Goal: Information Seeking & Learning: Learn about a topic

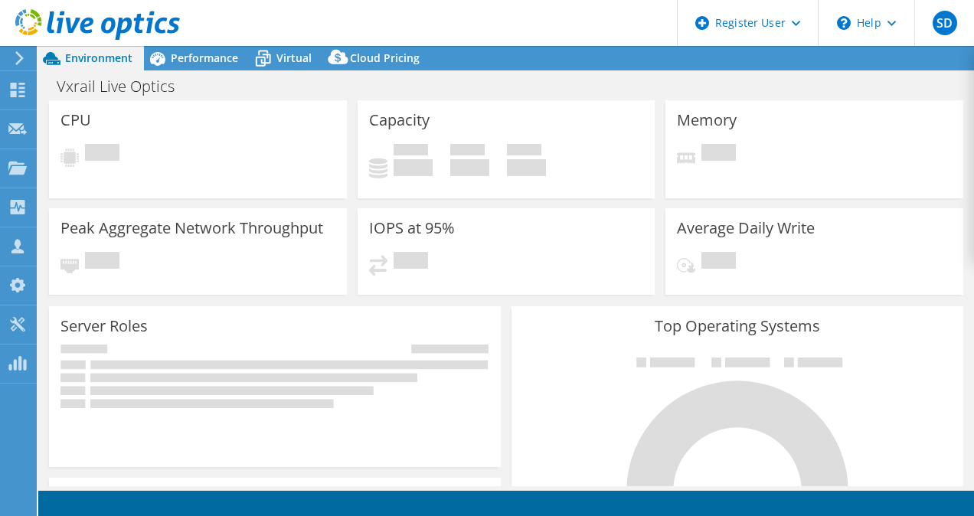
select select "USD"
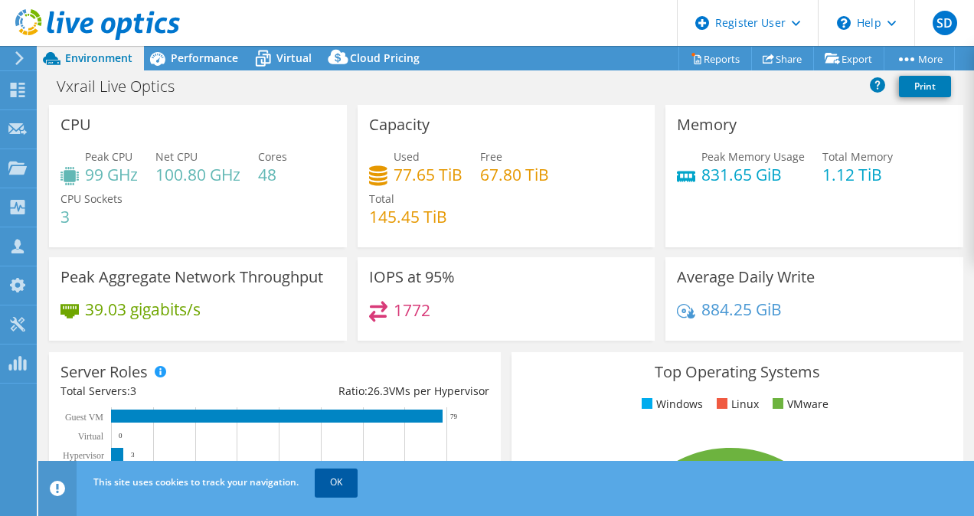
click at [331, 488] on link "OK" at bounding box center [336, 483] width 43 height 28
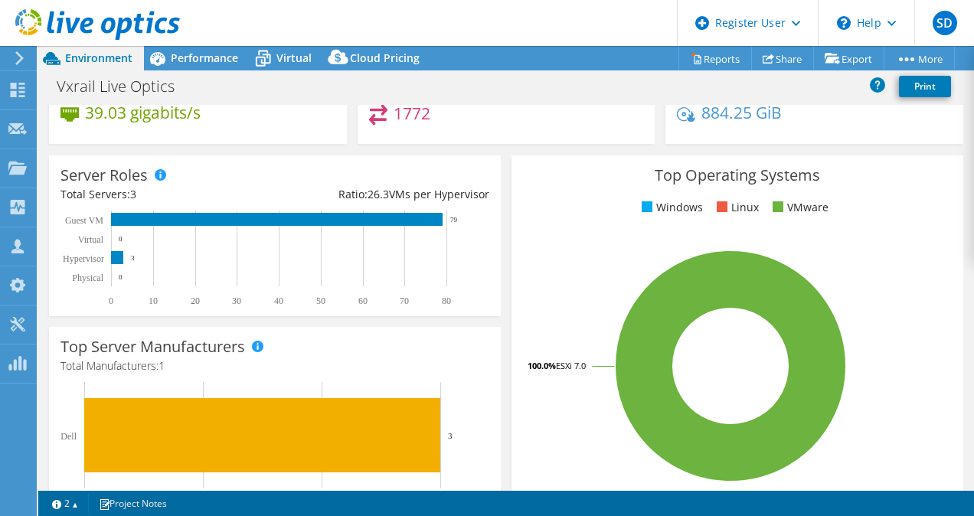
scroll to position [199, 0]
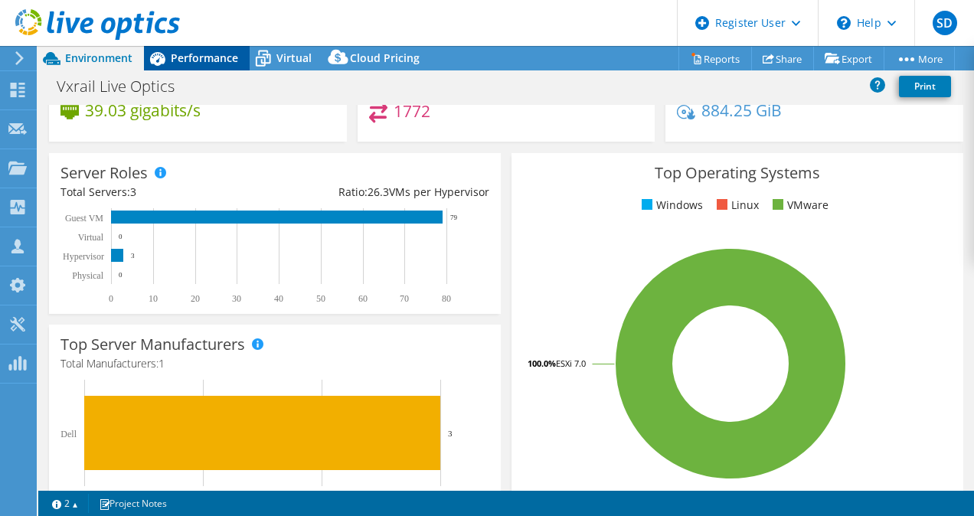
click at [181, 63] on span "Performance" at bounding box center [204, 58] width 67 height 15
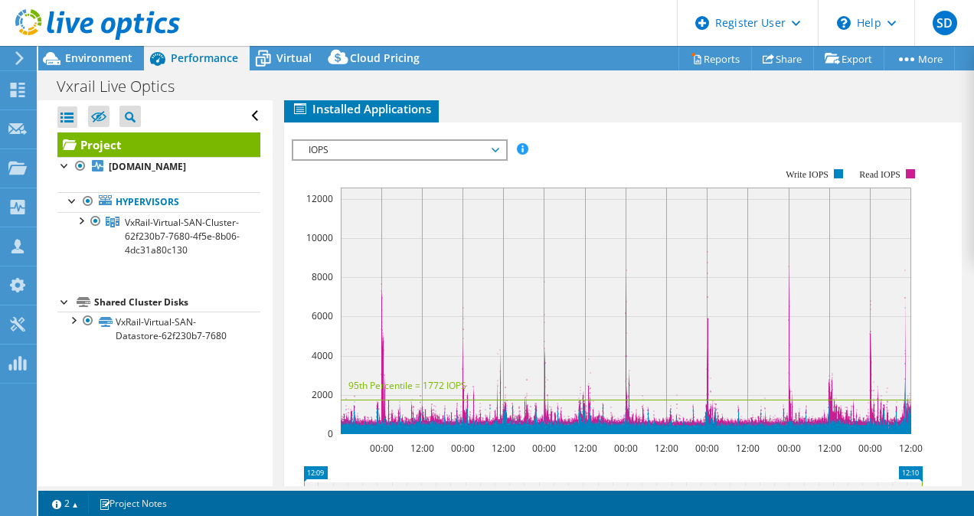
scroll to position [435, 0]
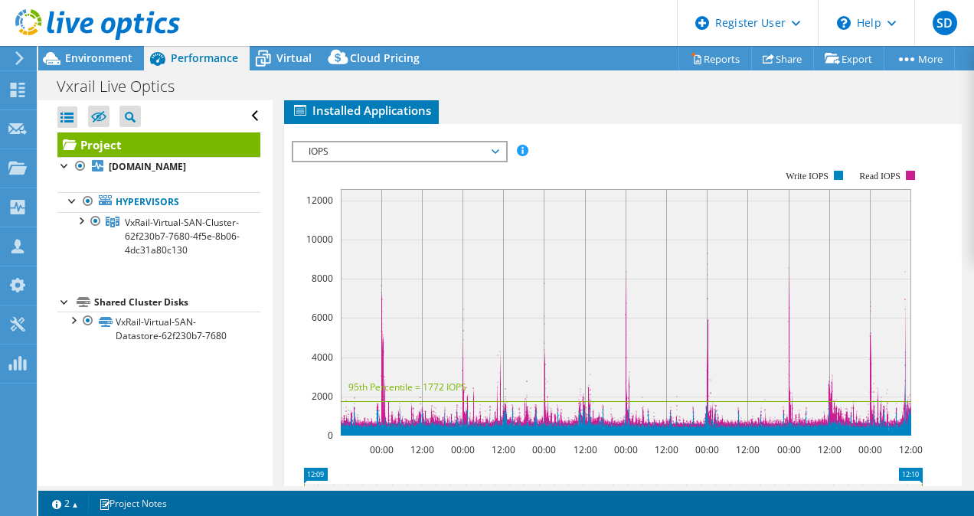
click at [399, 161] on span "IOPS" at bounding box center [399, 151] width 197 height 18
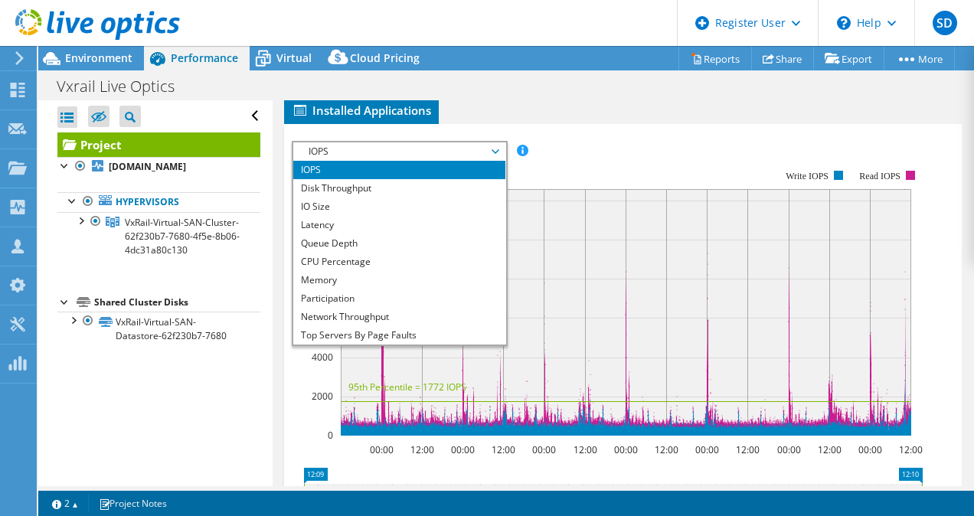
click at [704, 124] on ul "Graphs Servers Inventory Hypervisor Disks Cluster Disks Installed Applications" at bounding box center [623, 98] width 678 height 52
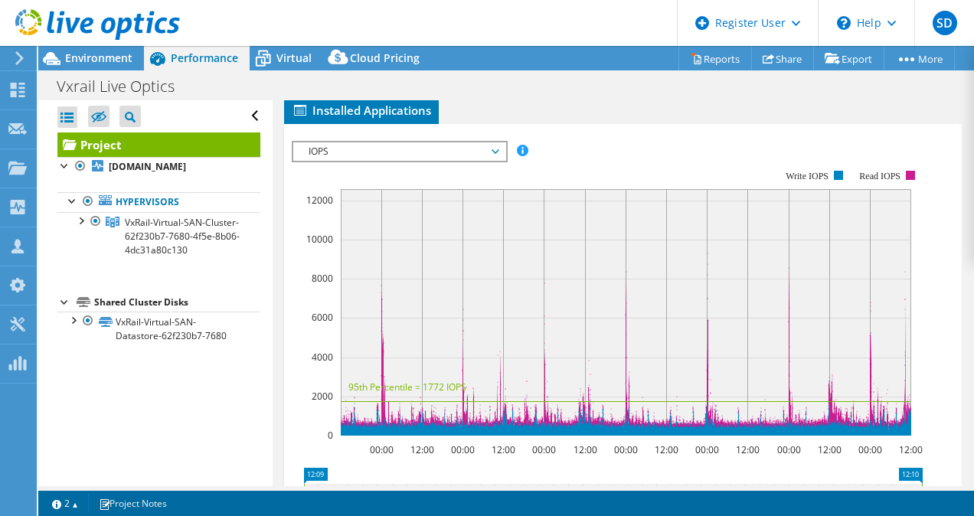
click at [491, 98] on li "Inventory" at bounding box center [491, 85] width 90 height 26
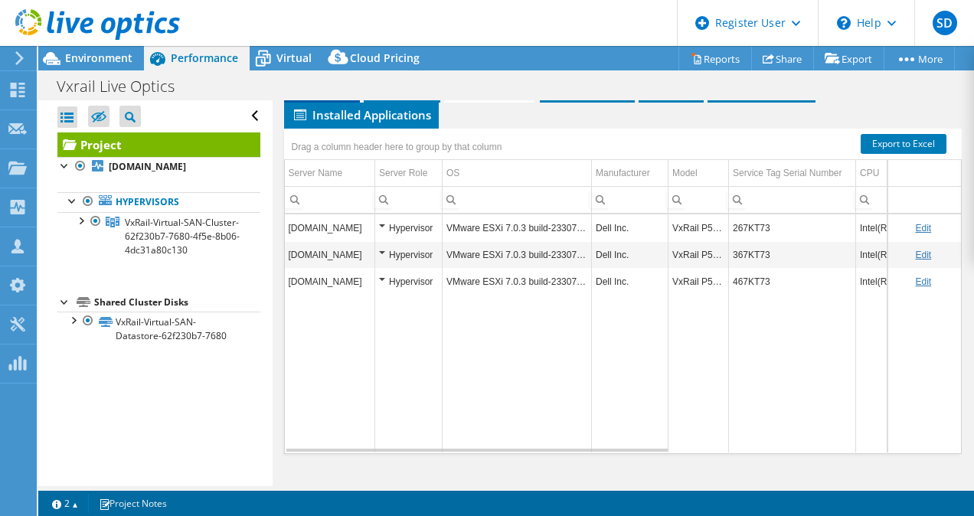
click at [315, 96] on span "Graphs" at bounding box center [322, 88] width 60 height 15
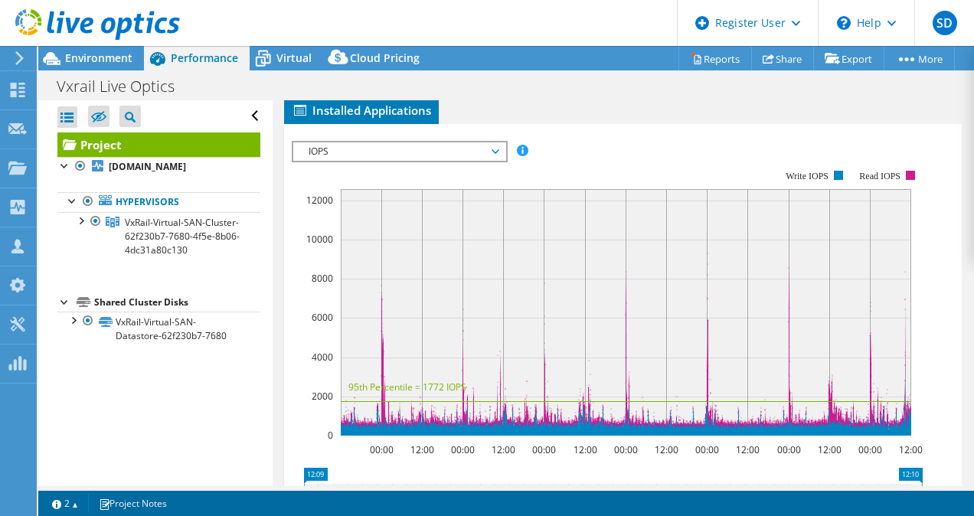
click at [385, 161] on span "IOPS" at bounding box center [399, 151] width 197 height 18
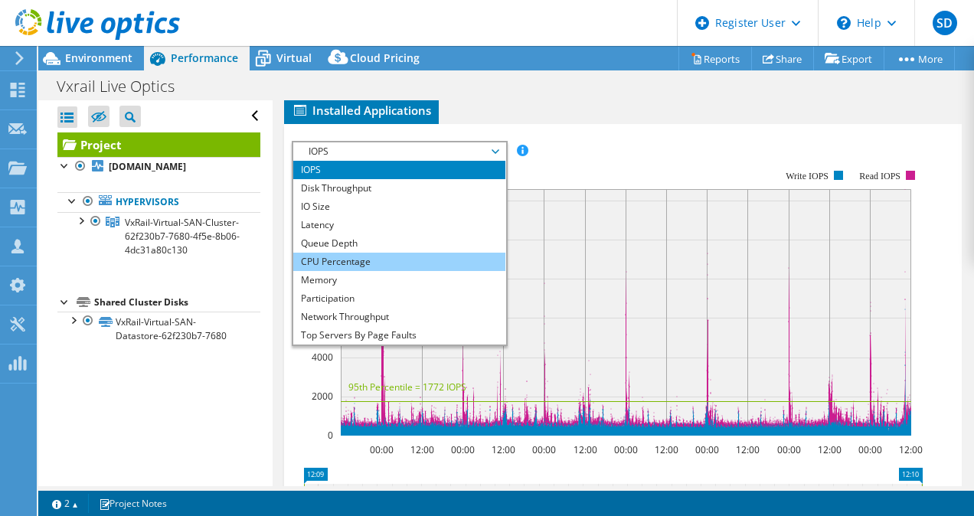
click at [369, 271] on li "CPU Percentage" at bounding box center [399, 262] width 212 height 18
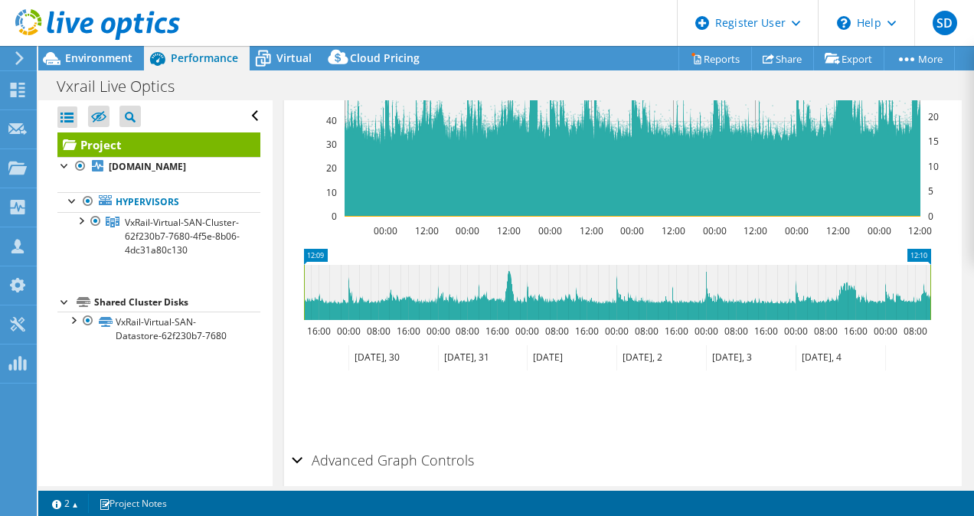
scroll to position [665, 0]
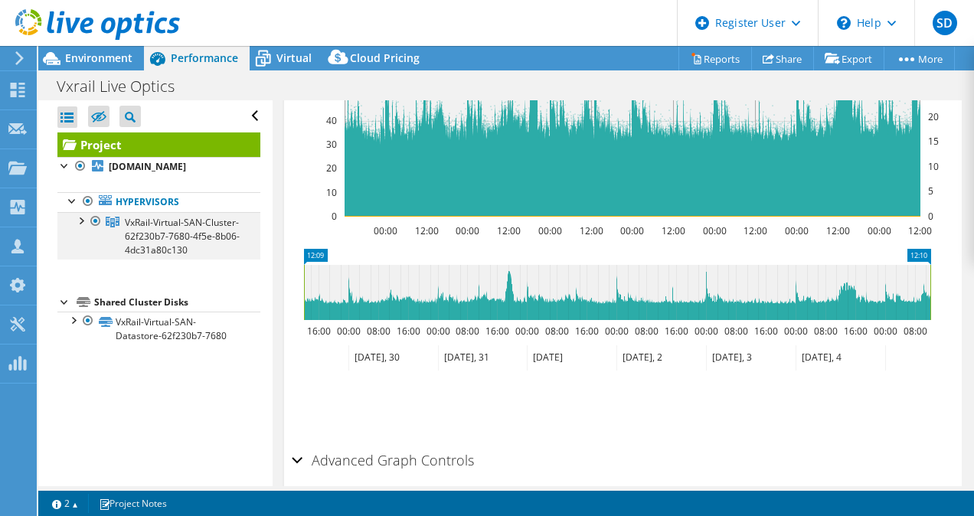
click at [78, 225] on div at bounding box center [80, 219] width 15 height 15
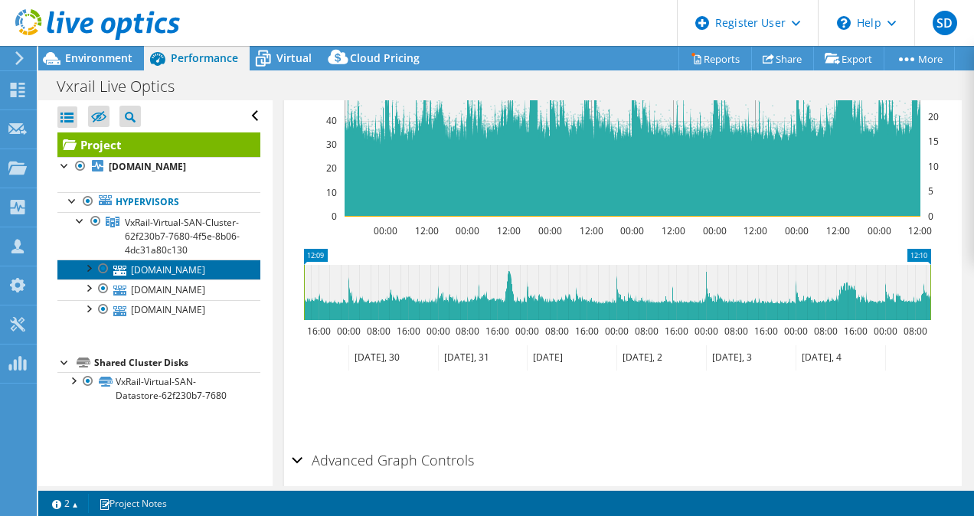
click at [180, 279] on link "[DOMAIN_NAME]" at bounding box center [158, 270] width 203 height 20
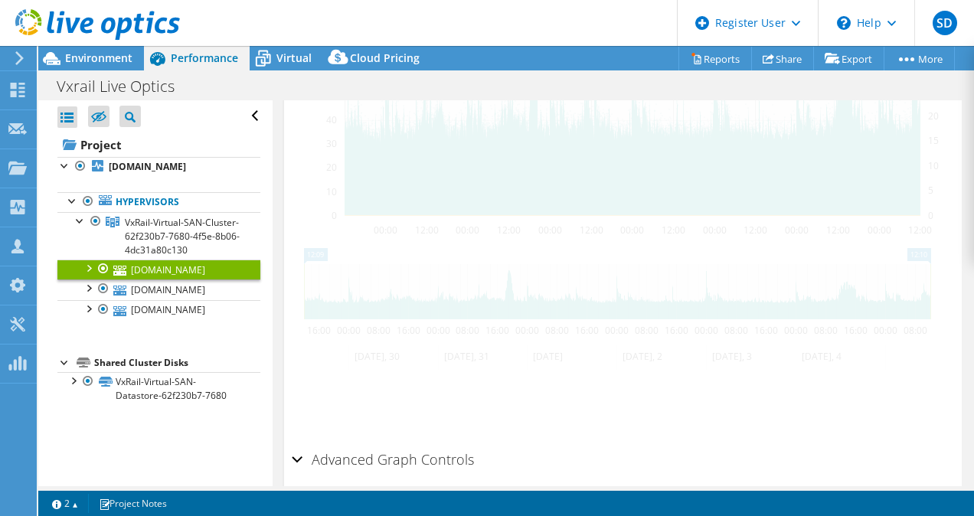
scroll to position [495, 0]
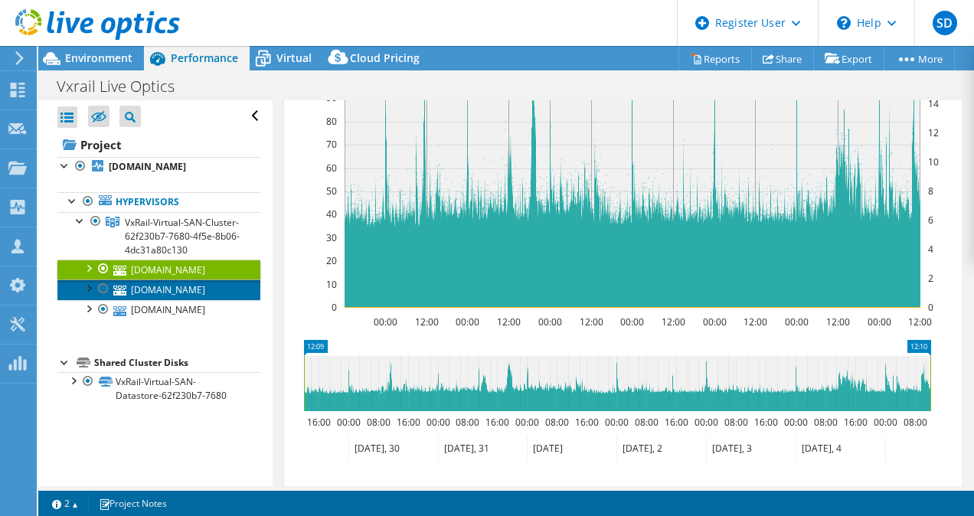
click at [201, 299] on link "[DOMAIN_NAME]" at bounding box center [158, 289] width 203 height 20
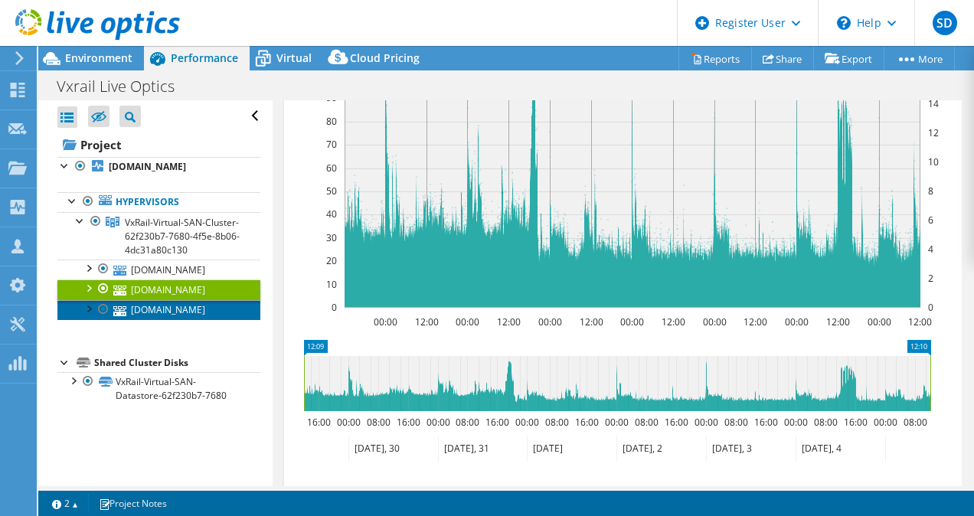
click at [212, 318] on link "[DOMAIN_NAME]" at bounding box center [158, 310] width 203 height 20
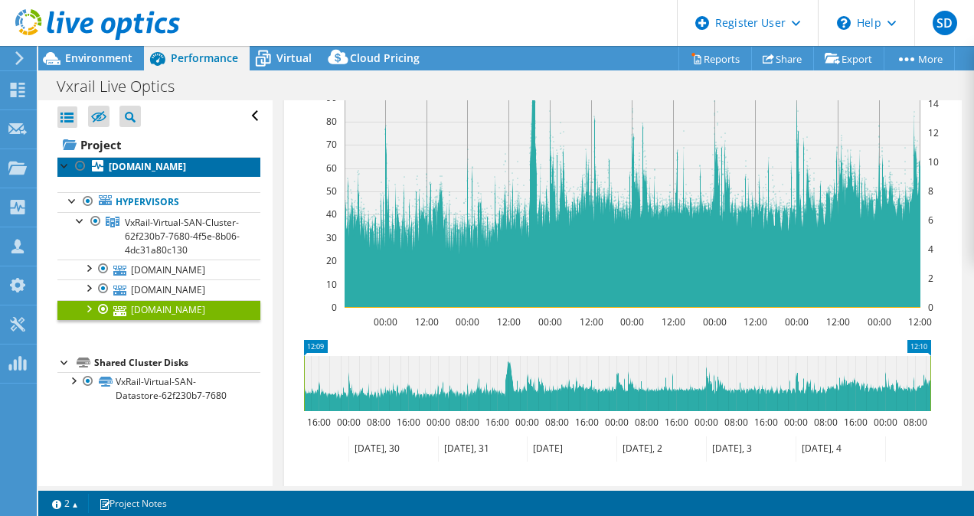
click at [174, 166] on b "[DOMAIN_NAME]" at bounding box center [147, 166] width 77 height 13
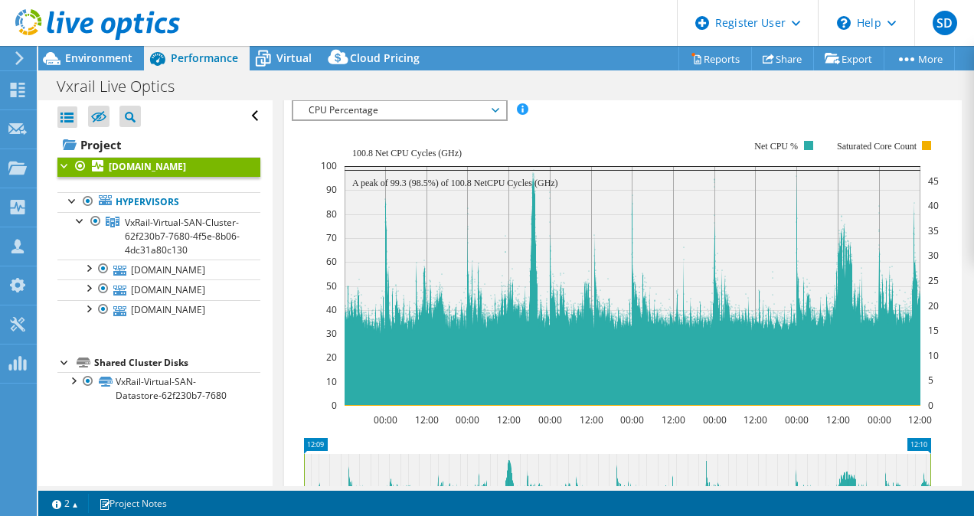
scroll to position [410, 0]
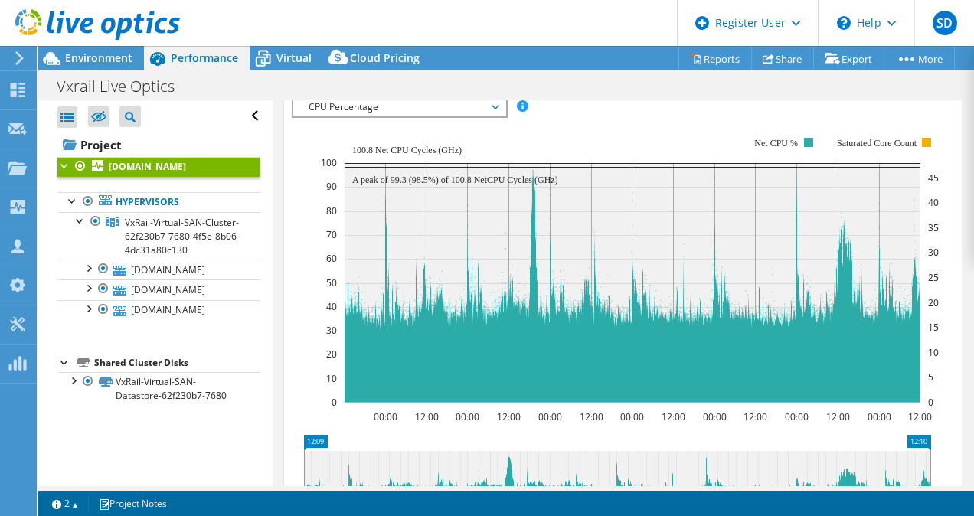
click at [465, 100] on span "CPU Percentage" at bounding box center [399, 107] width 197 height 18
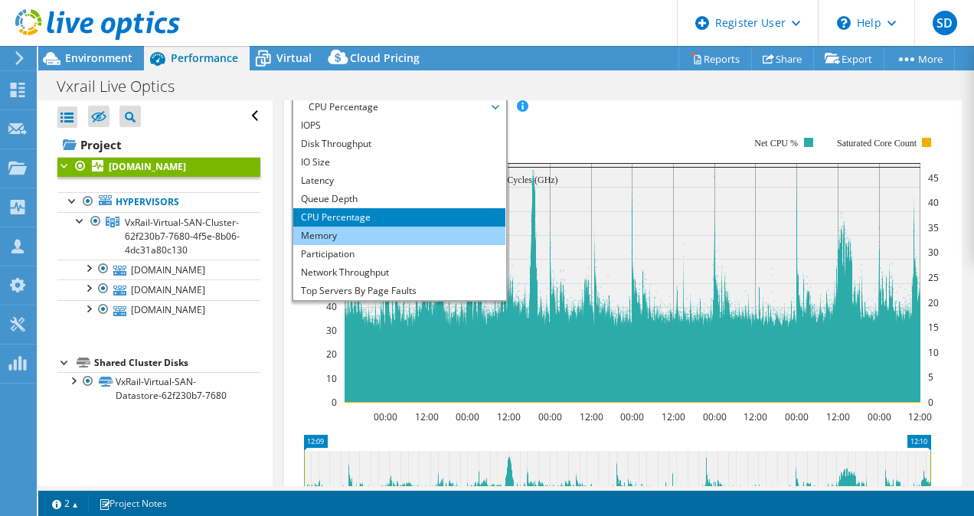
click at [336, 231] on li "Memory" at bounding box center [399, 236] width 212 height 18
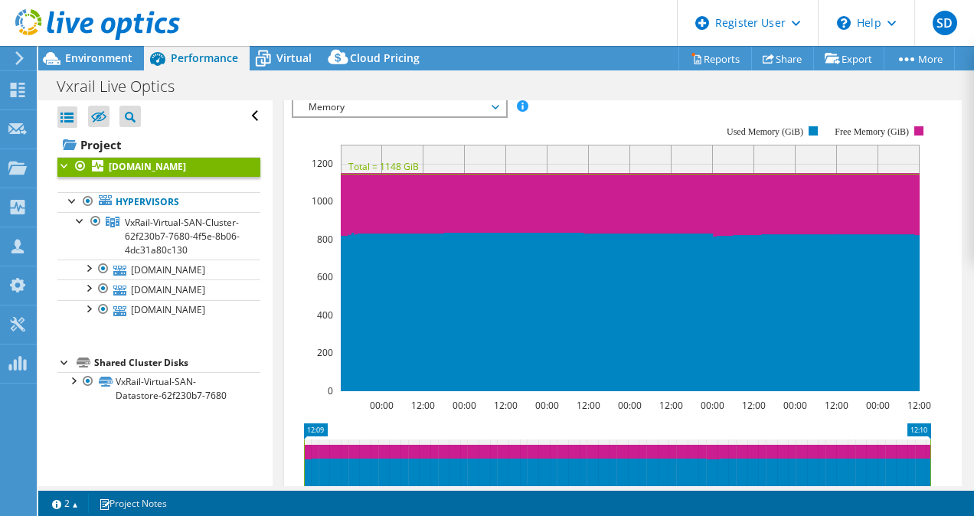
click at [413, 104] on span "Memory" at bounding box center [399, 107] width 197 height 18
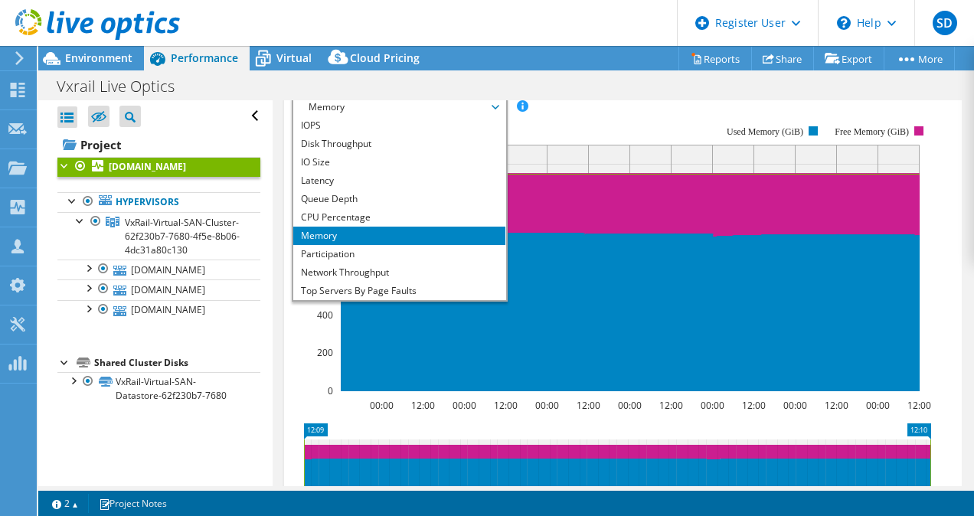
scroll to position [55, 0]
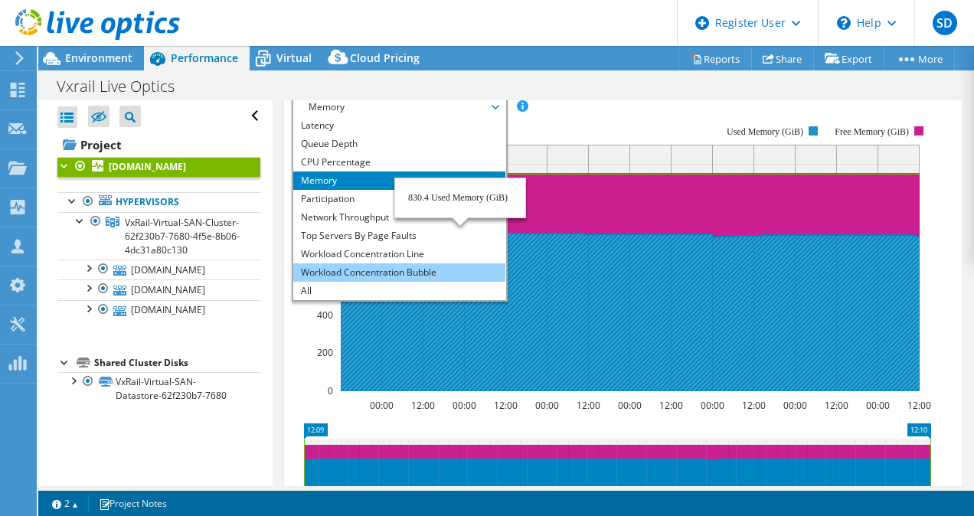
click at [419, 268] on li "Workload Concentration Bubble" at bounding box center [399, 272] width 212 height 18
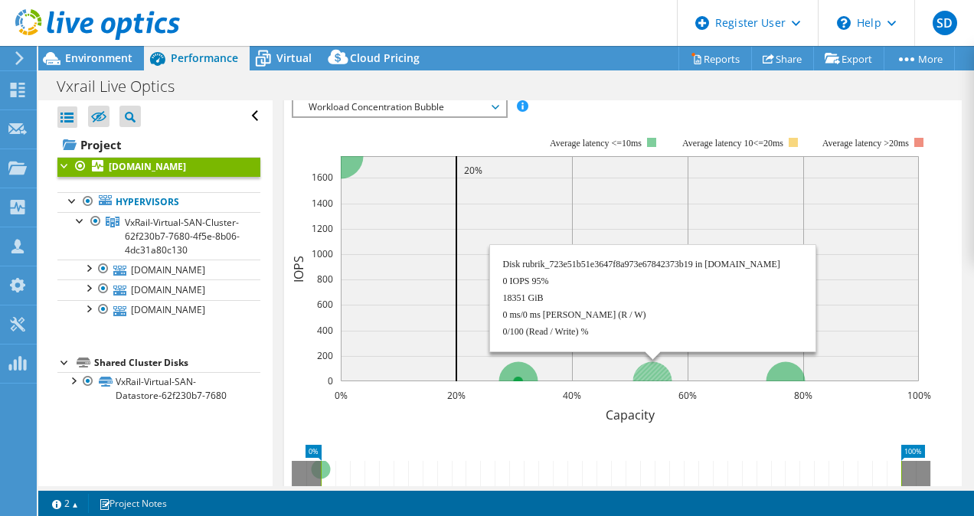
click at [655, 371] on circle at bounding box center [651, 380] width 39 height 39
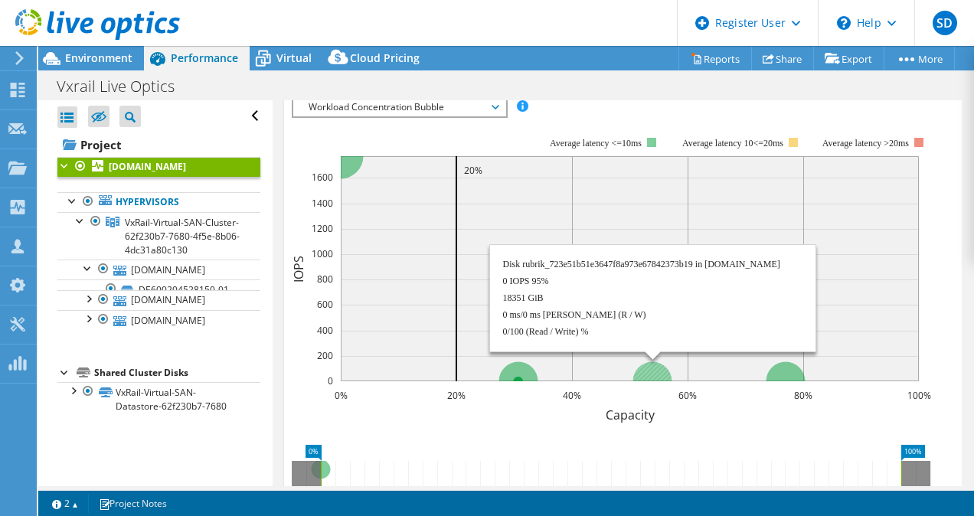
click at [655, 371] on circle at bounding box center [651, 380] width 39 height 39
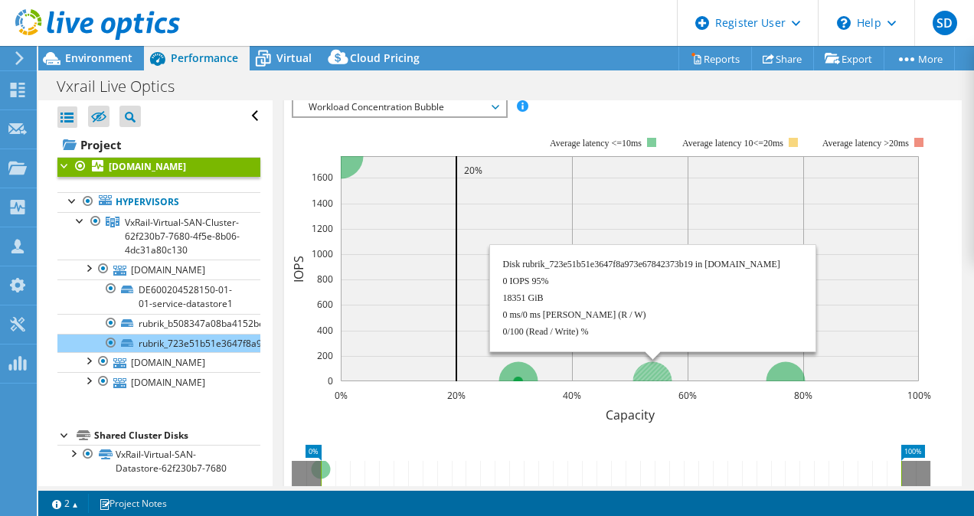
scroll to position [0, 0]
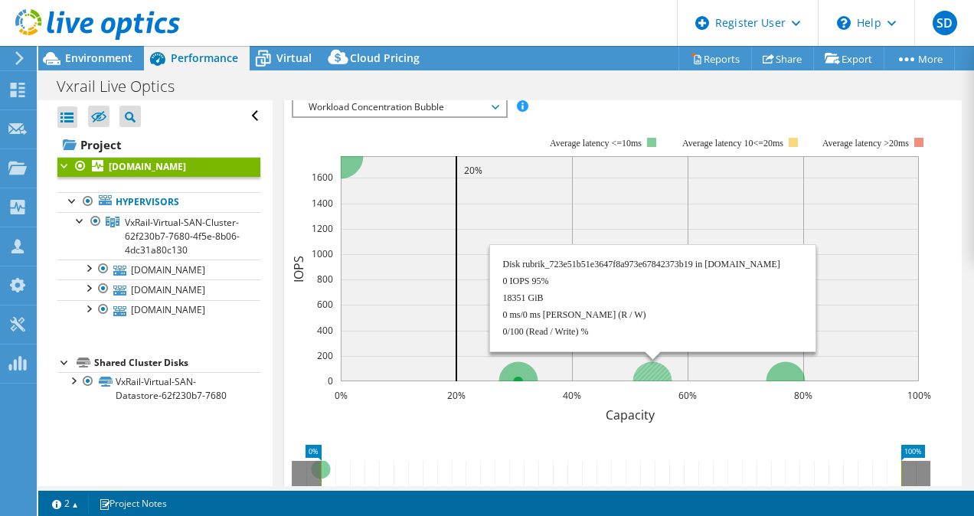
click at [655, 371] on circle at bounding box center [651, 380] width 39 height 39
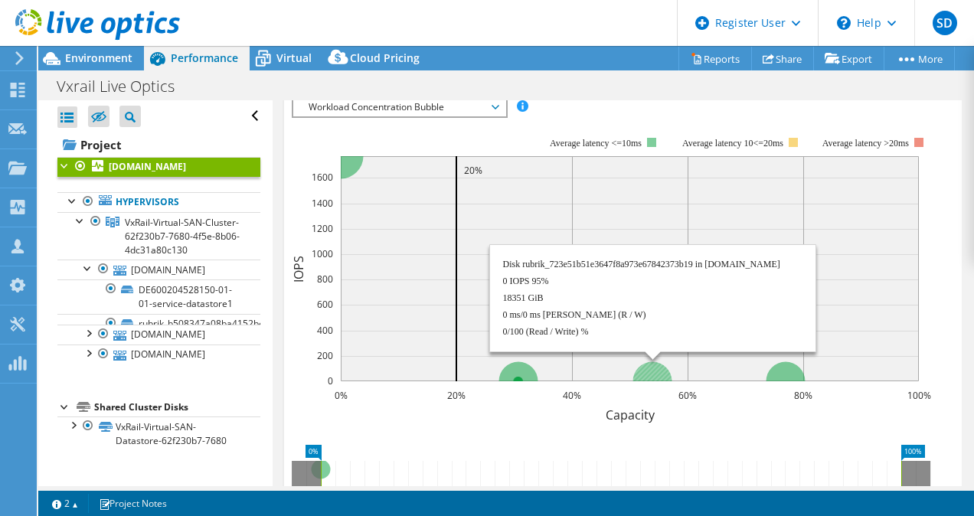
click at [655, 371] on circle at bounding box center [651, 380] width 39 height 39
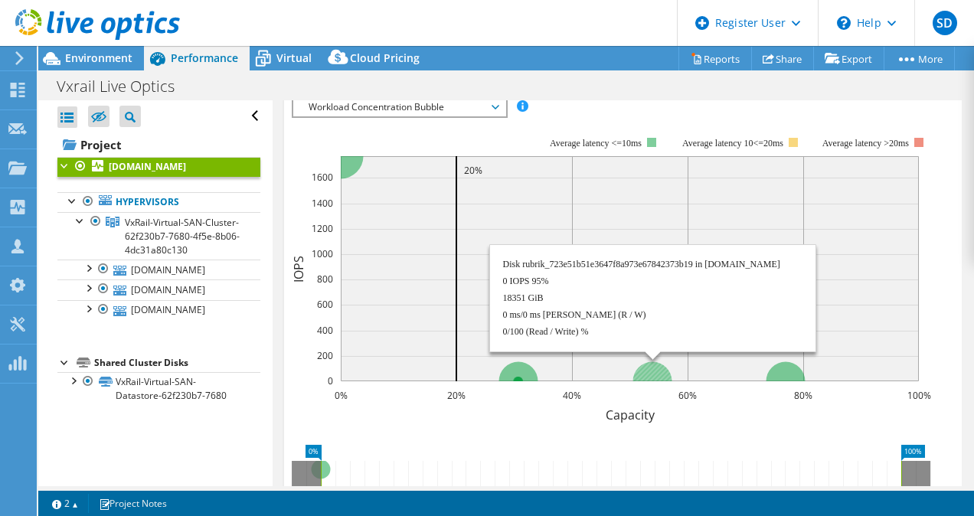
click at [655, 371] on circle at bounding box center [651, 380] width 39 height 39
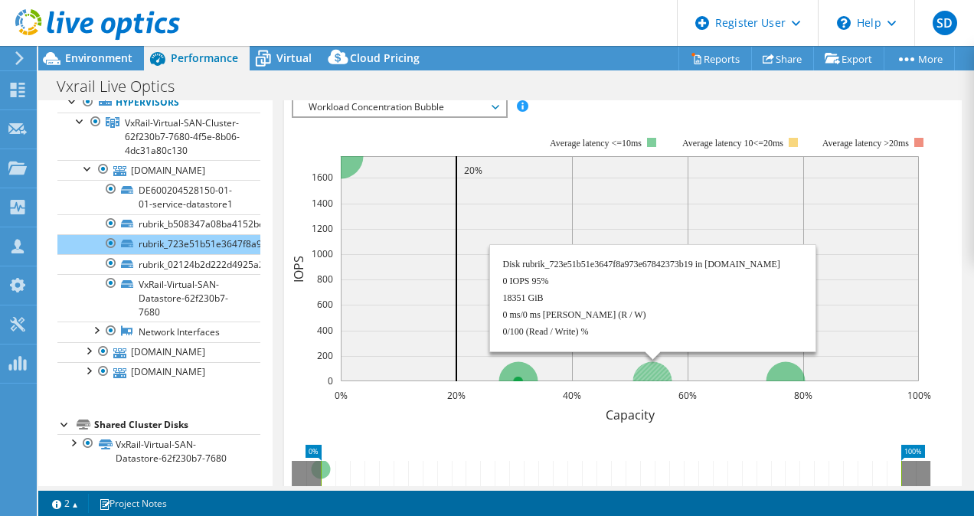
scroll to position [127, 0]
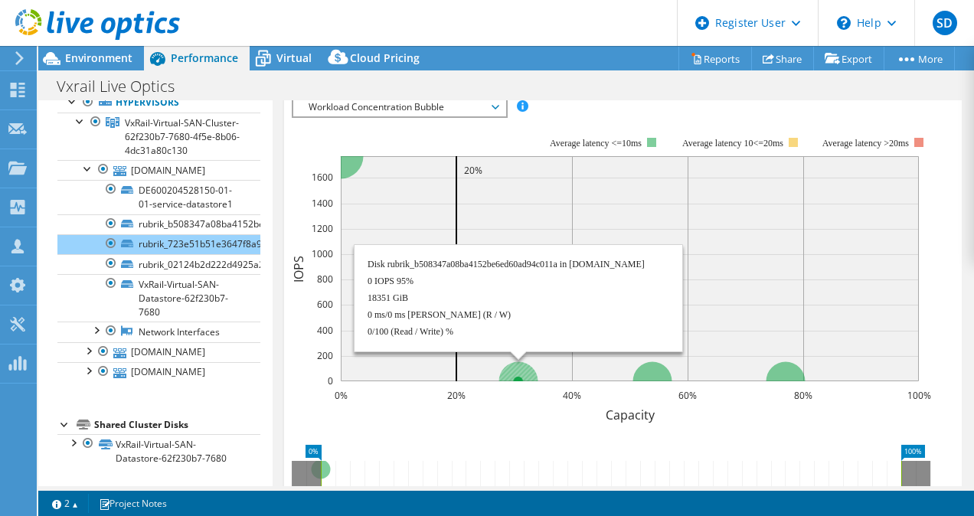
click at [512, 361] on circle at bounding box center [517, 380] width 39 height 39
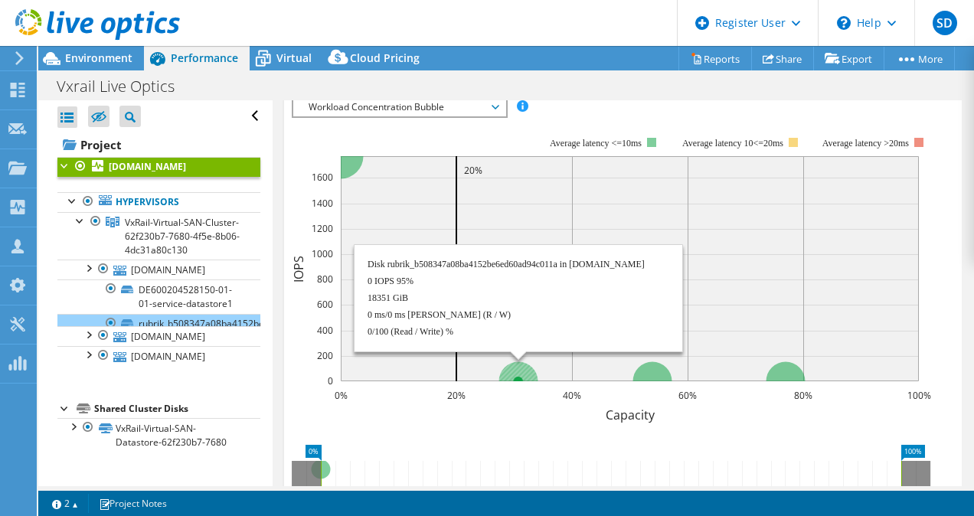
scroll to position [0, 0]
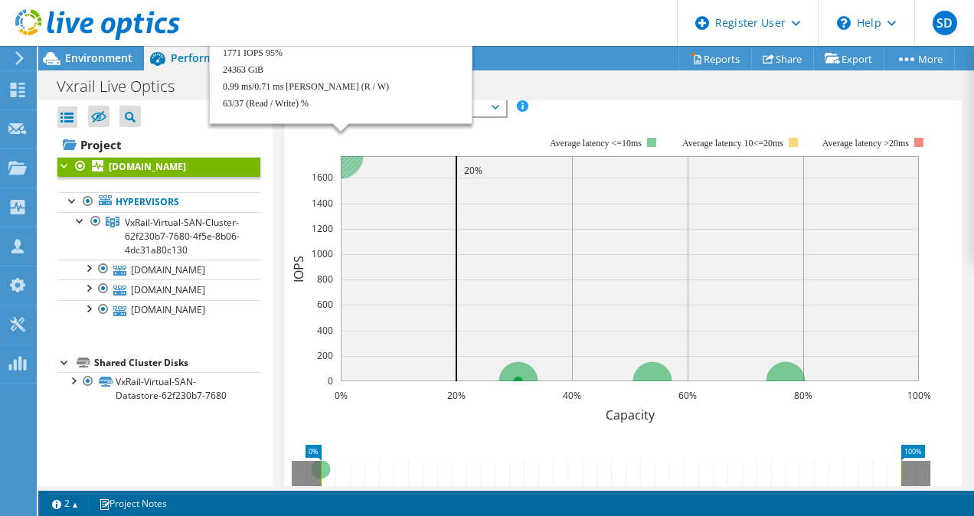
click at [348, 165] on circle at bounding box center [340, 155] width 45 height 45
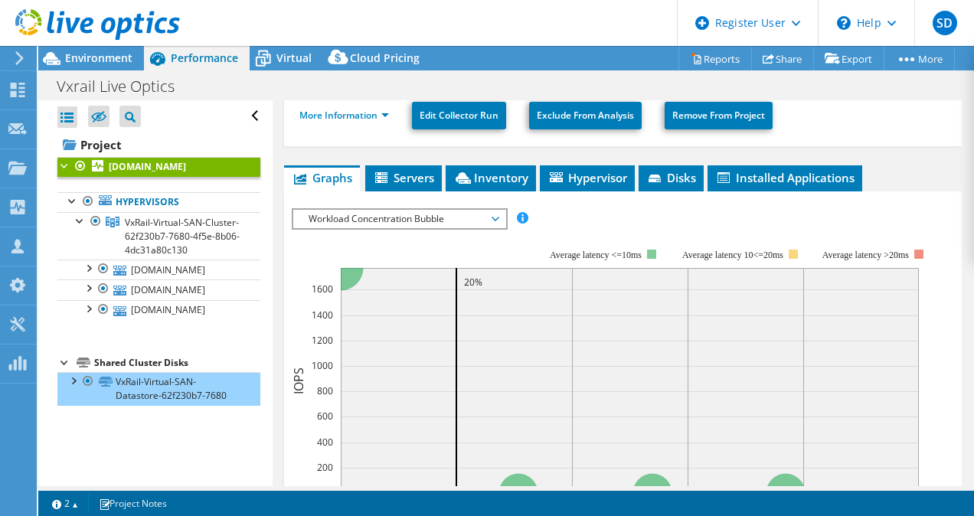
scroll to position [300, 0]
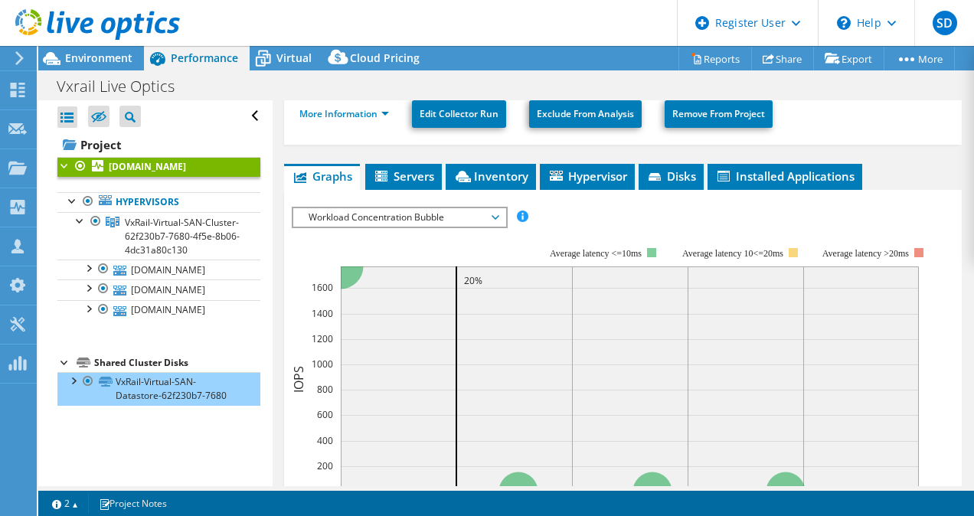
click at [618, 199] on div "IOPS Disk Throughput IO Size Latency Queue Depth CPU Percentage Memory Page Fau…" at bounding box center [623, 470] width 663 height 542
click at [285, 61] on span "Virtual" at bounding box center [293, 58] width 35 height 15
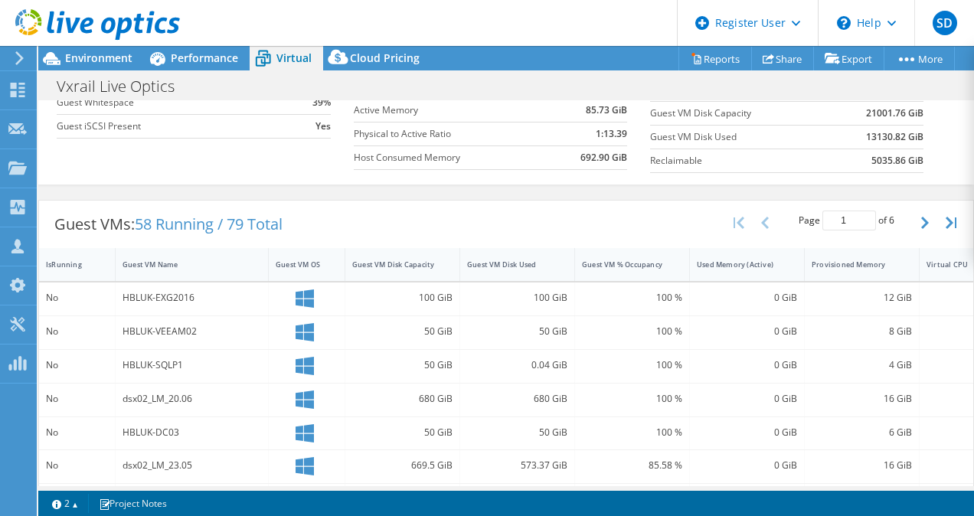
scroll to position [223, 0]
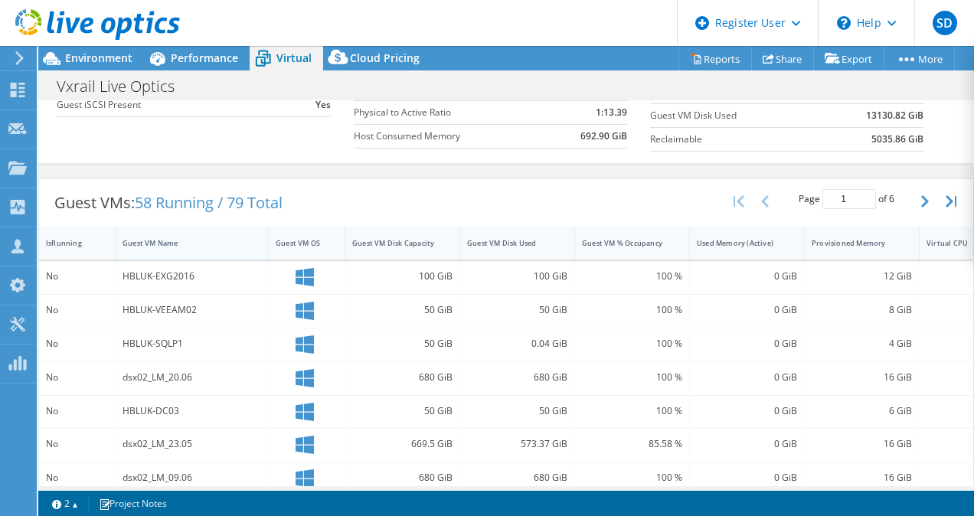
click at [152, 247] on div "Guest VM Name" at bounding box center [183, 243] width 134 height 24
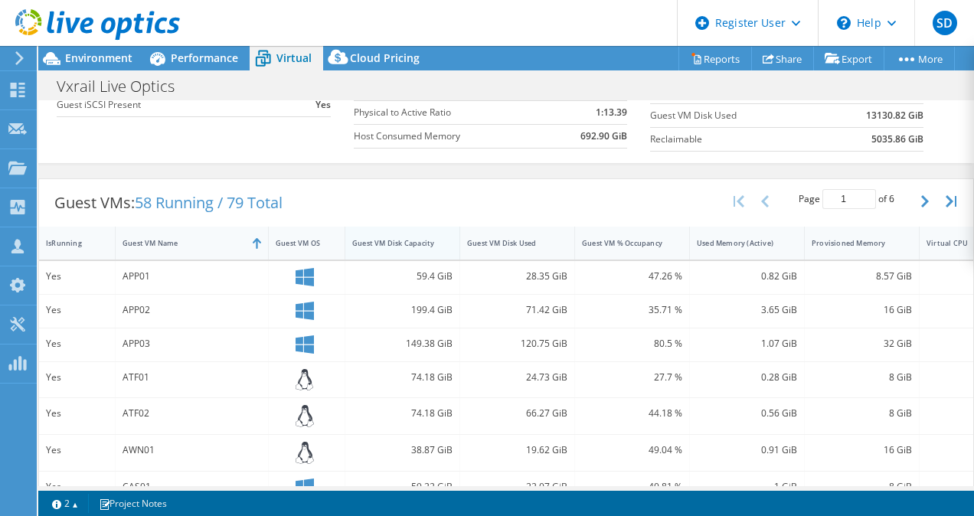
click at [383, 246] on div "Guest VM Disk Capacity" at bounding box center [393, 243] width 82 height 10
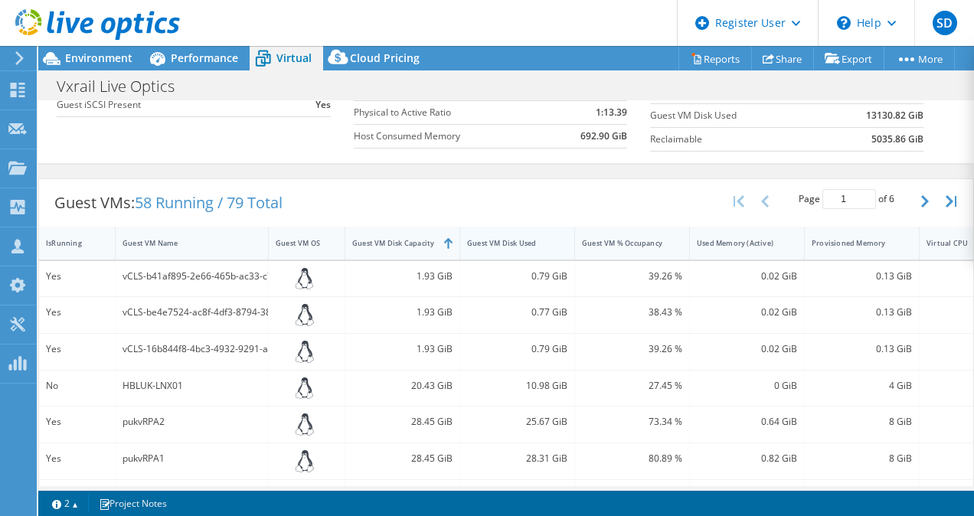
click at [517, 233] on div "Guest VM Disk Used" at bounding box center [508, 243] width 96 height 24
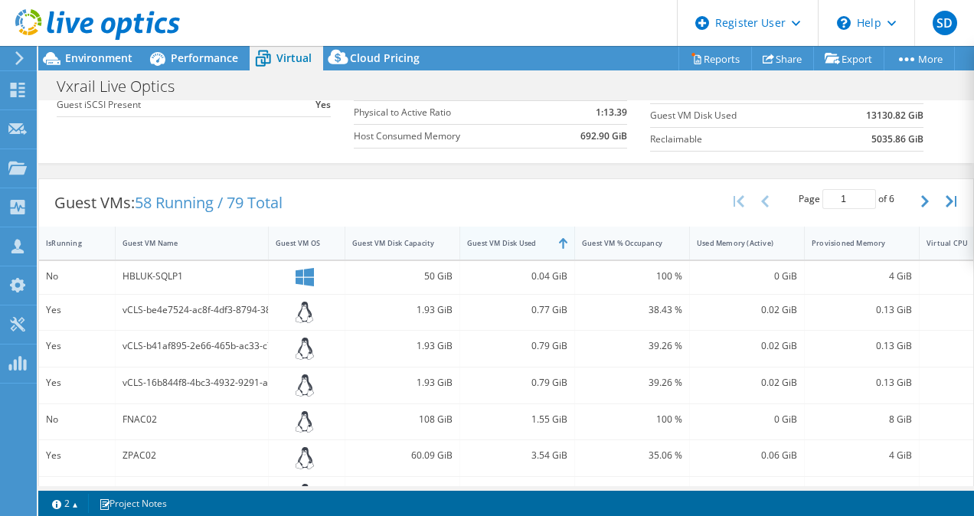
click at [517, 233] on div "Guest VM Disk Used" at bounding box center [508, 243] width 96 height 24
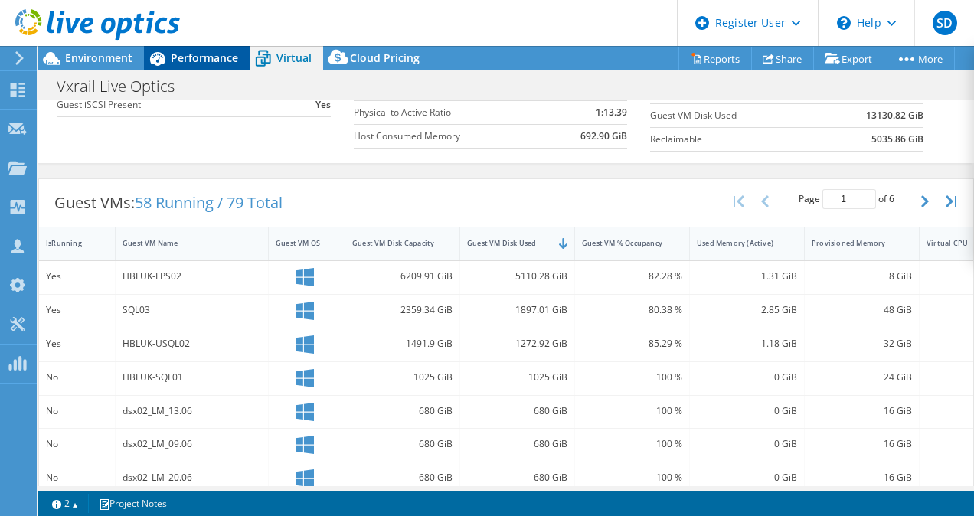
click at [220, 58] on span "Performance" at bounding box center [204, 58] width 67 height 15
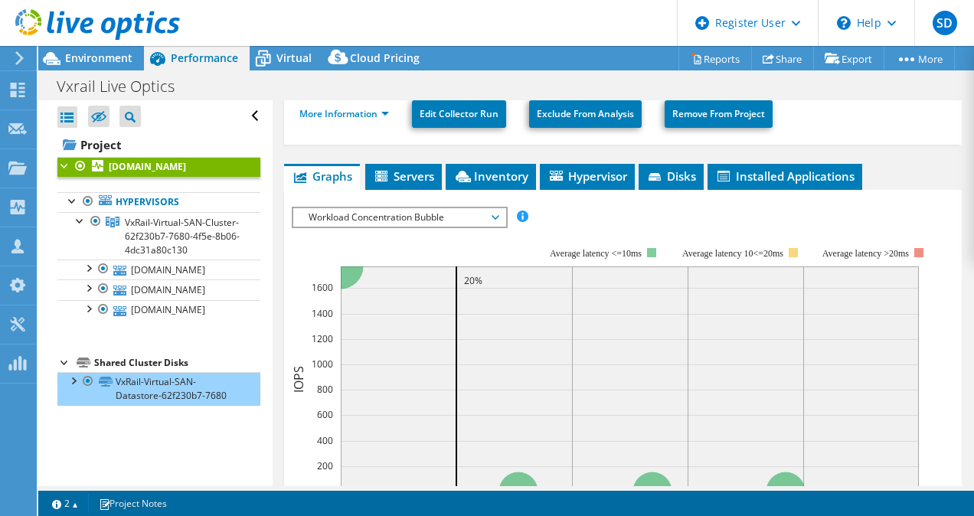
click at [459, 216] on span "Workload Concentration Bubble" at bounding box center [399, 217] width 197 height 18
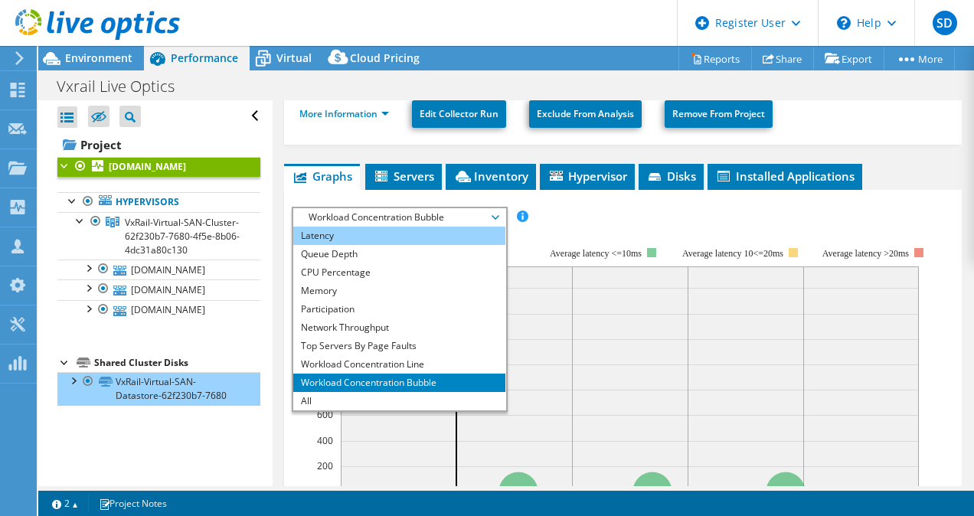
click at [384, 230] on li "Latency" at bounding box center [399, 236] width 212 height 18
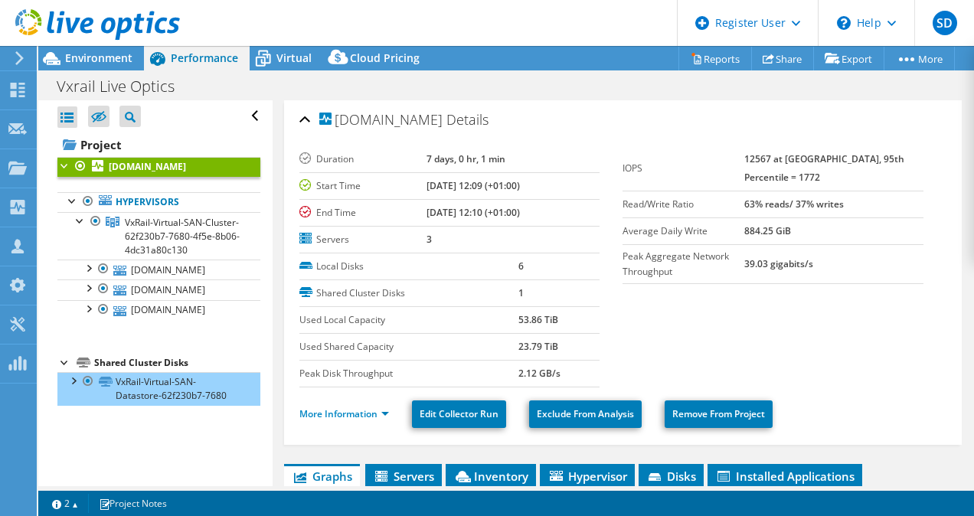
click at [546, 146] on td "7 days, 0 hr, 1 min" at bounding box center [512, 159] width 173 height 27
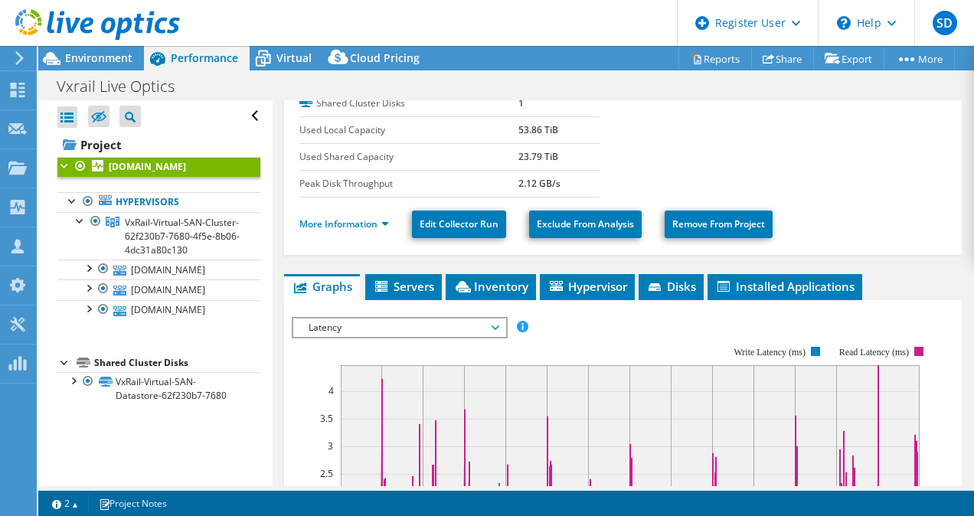
scroll to position [190, 0]
click at [462, 337] on rect at bounding box center [611, 479] width 639 height 306
click at [423, 319] on span "Latency" at bounding box center [399, 327] width 197 height 18
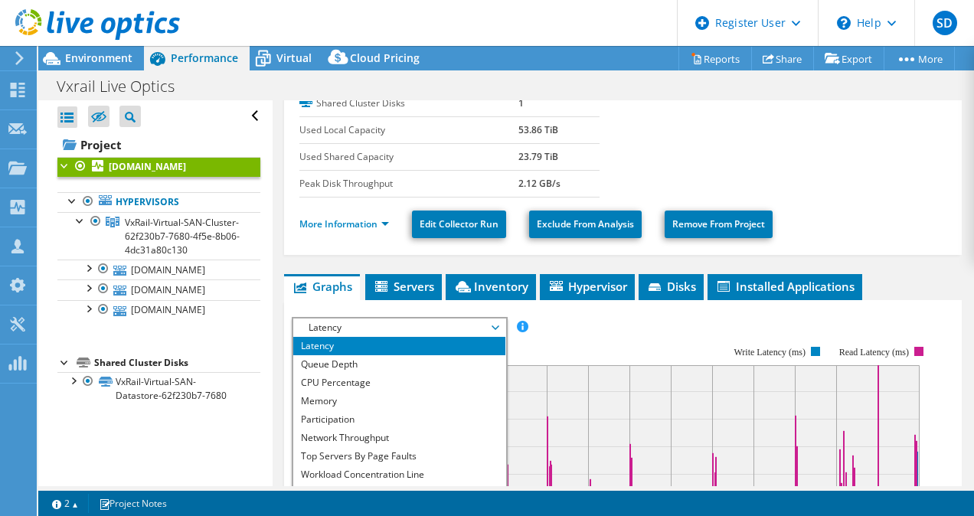
scroll to position [0, 0]
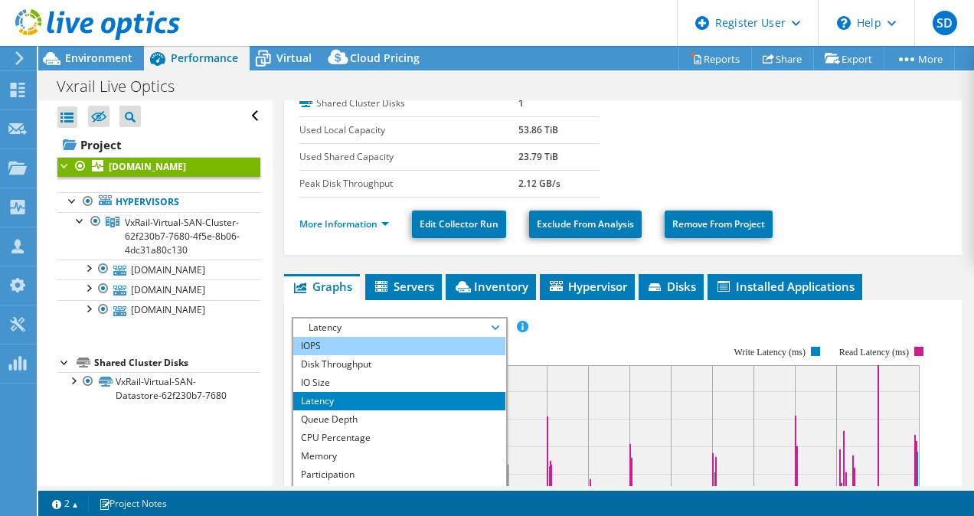
click at [410, 339] on li "IOPS" at bounding box center [399, 346] width 212 height 18
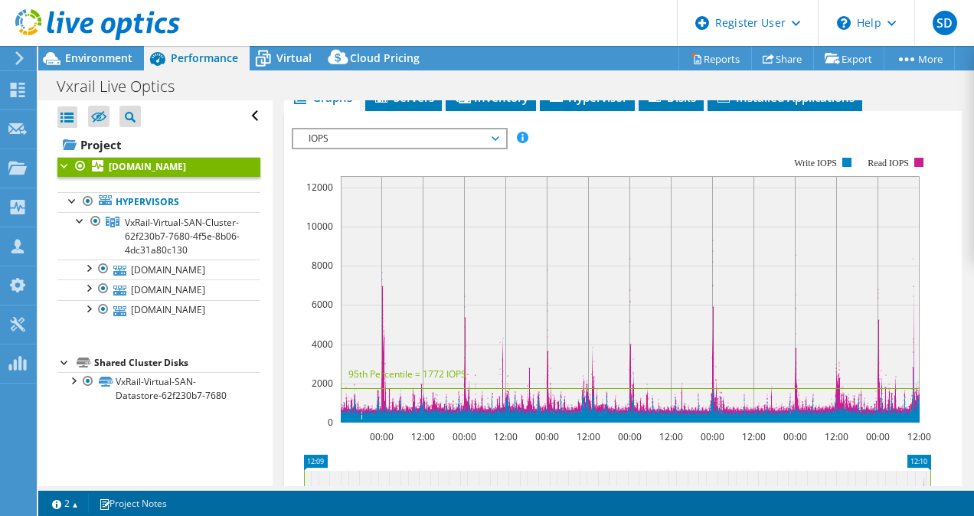
scroll to position [384, 0]
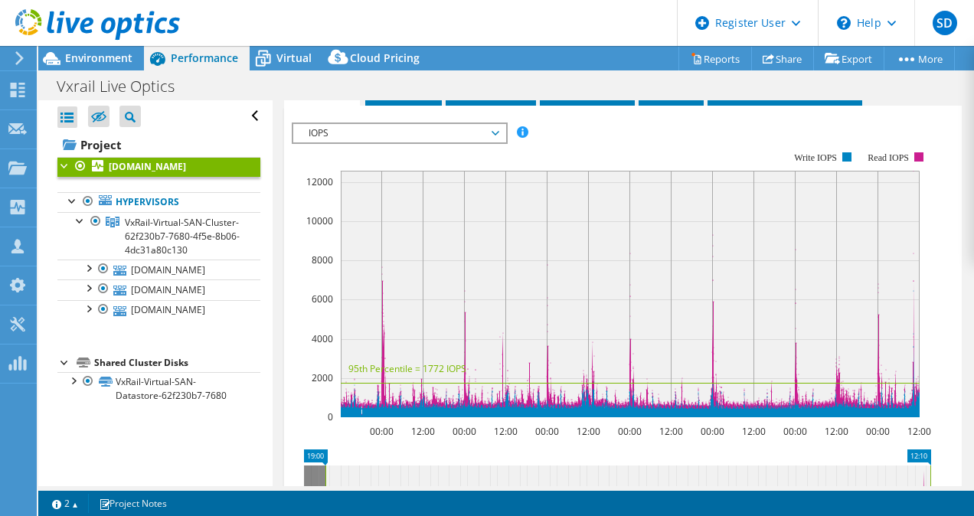
drag, startPoint x: 303, startPoint y: 470, endPoint x: 663, endPoint y: 406, distance: 365.5
click at [325, 472] on rect at bounding box center [325, 492] width 6 height 55
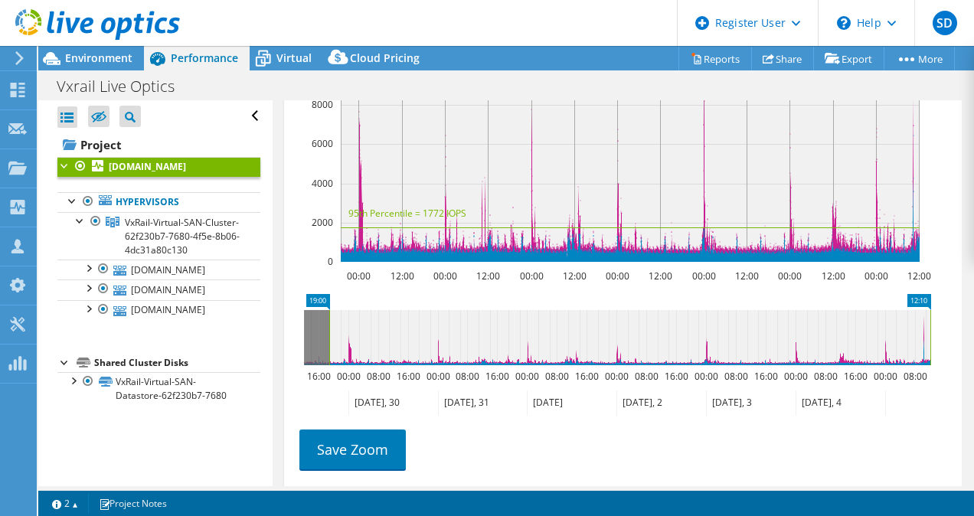
scroll to position [558, 0]
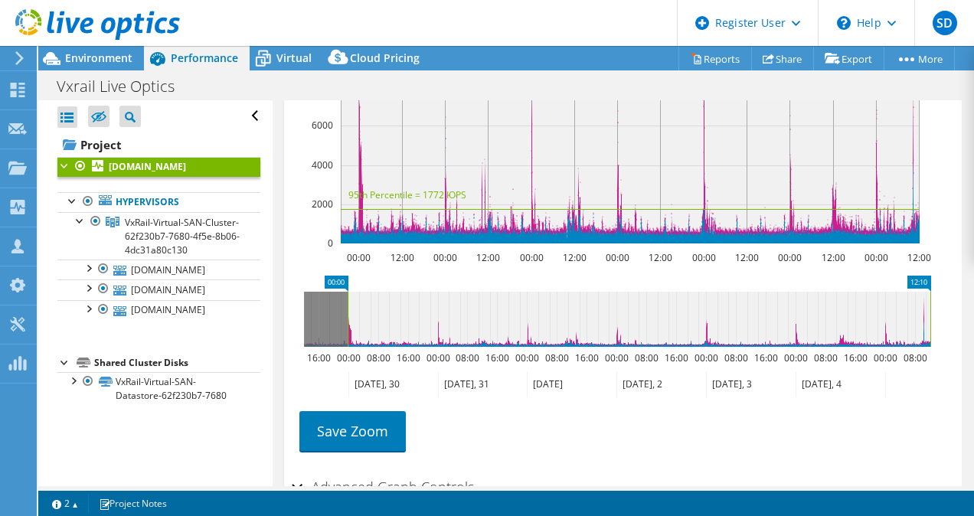
drag, startPoint x: 328, startPoint y: 297, endPoint x: 347, endPoint y: 300, distance: 18.6
click at [347, 300] on rect at bounding box center [347, 319] width 6 height 55
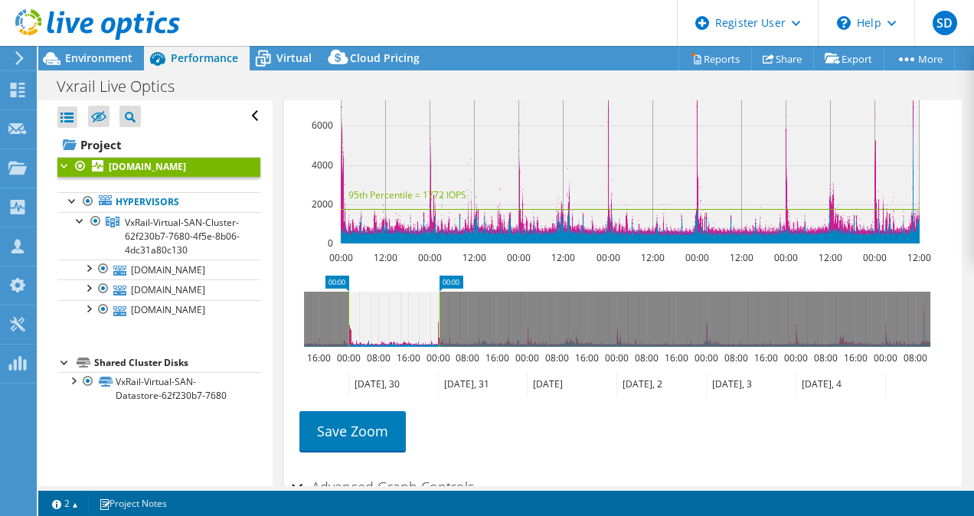
drag, startPoint x: 929, startPoint y: 309, endPoint x: 439, endPoint y: 338, distance: 491.5
click at [439, 338] on rect at bounding box center [439, 319] width 6 height 55
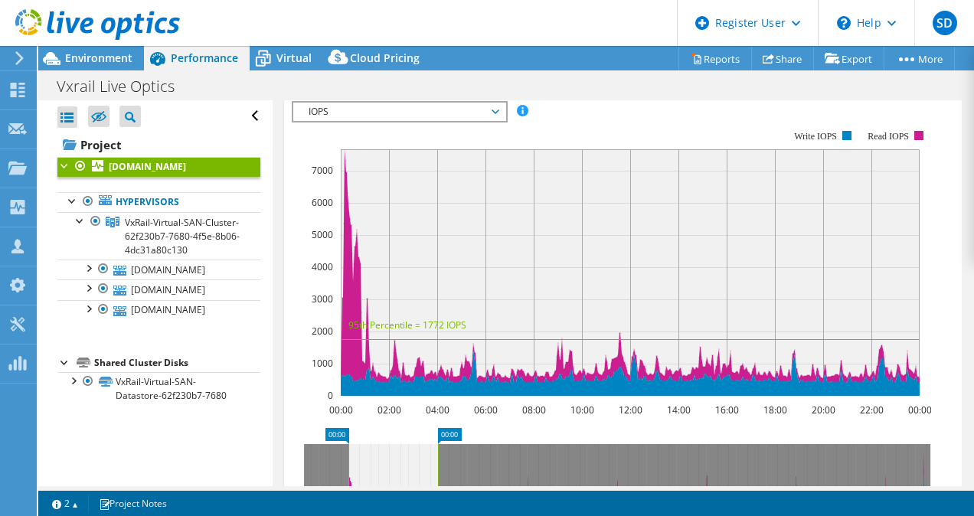
scroll to position [409, 0]
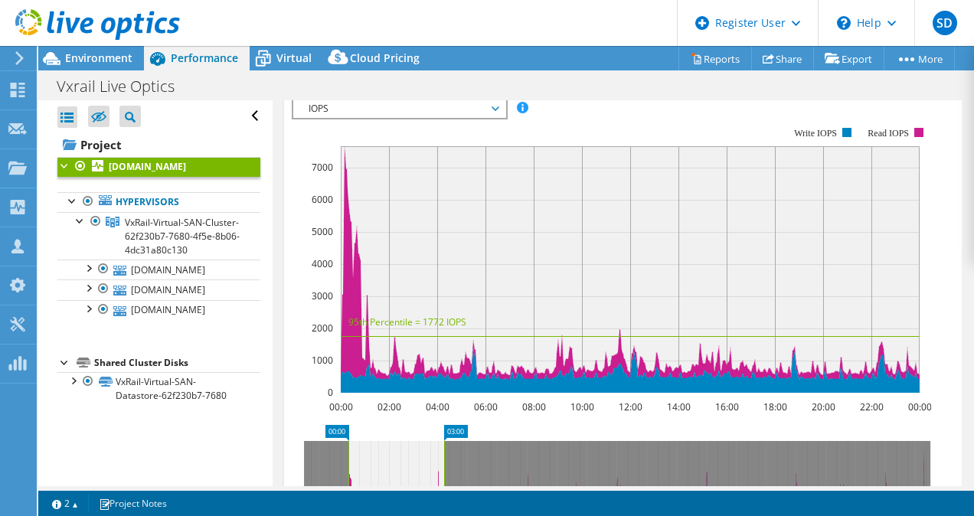
click at [444, 441] on rect at bounding box center [444, 468] width 6 height 55
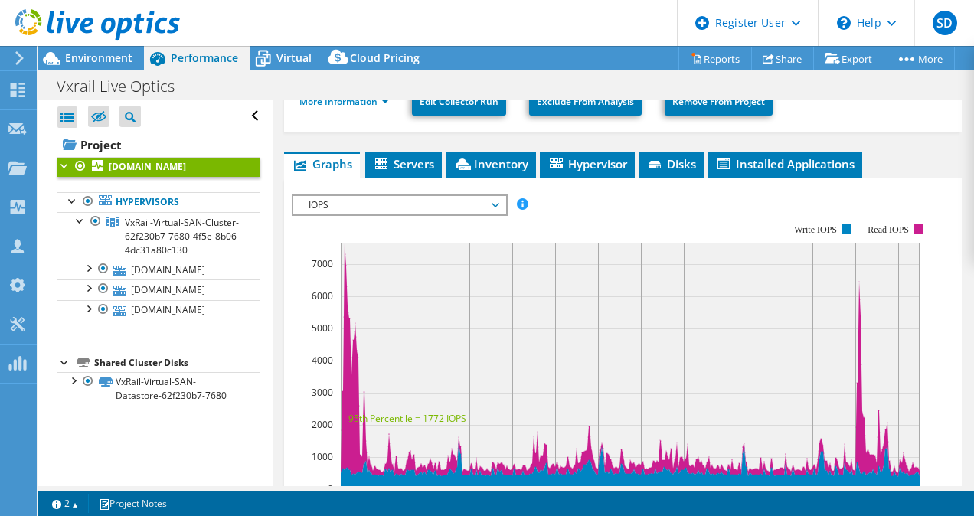
scroll to position [315, 0]
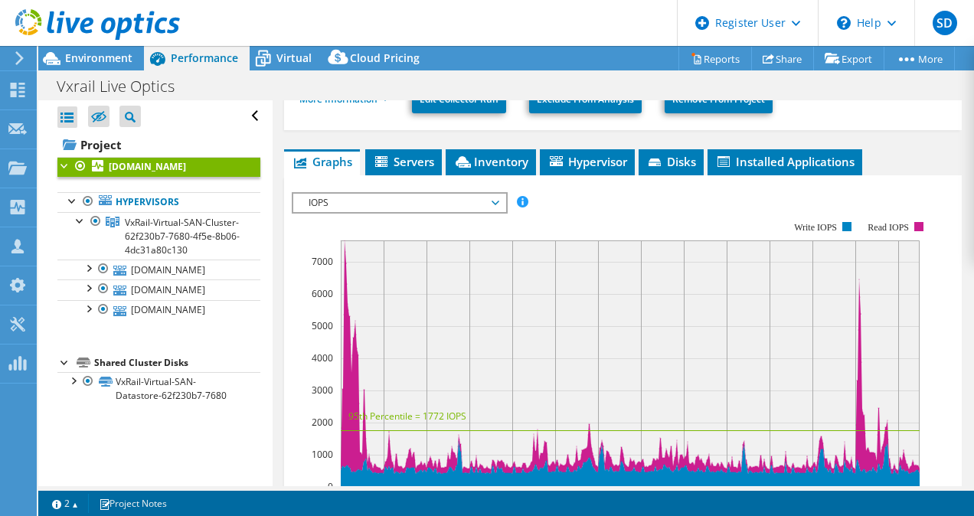
click at [376, 198] on span "IOPS" at bounding box center [399, 203] width 197 height 18
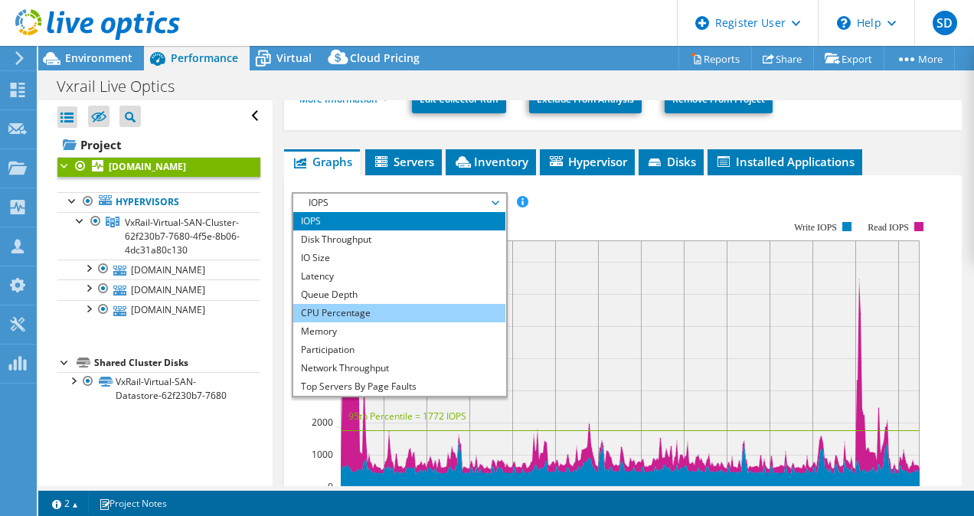
click at [362, 309] on li "CPU Percentage" at bounding box center [399, 313] width 212 height 18
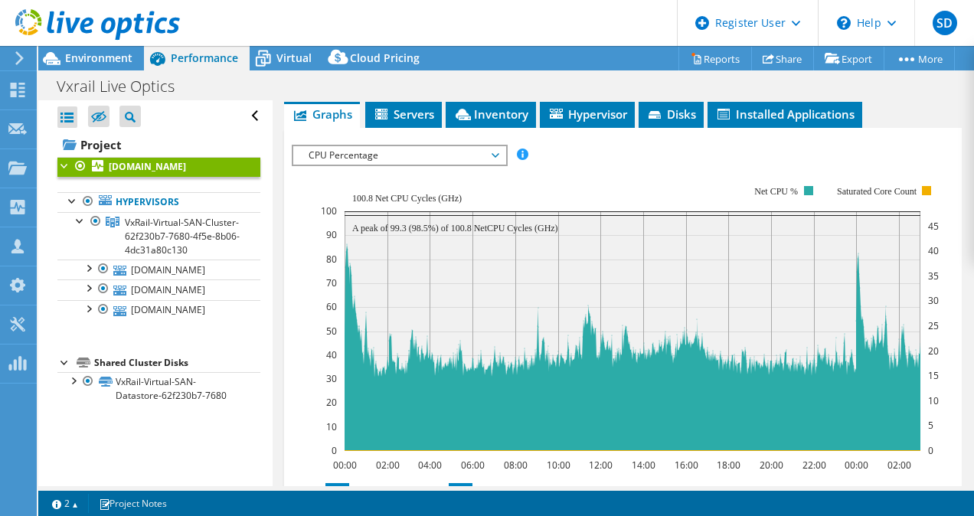
scroll to position [363, 0]
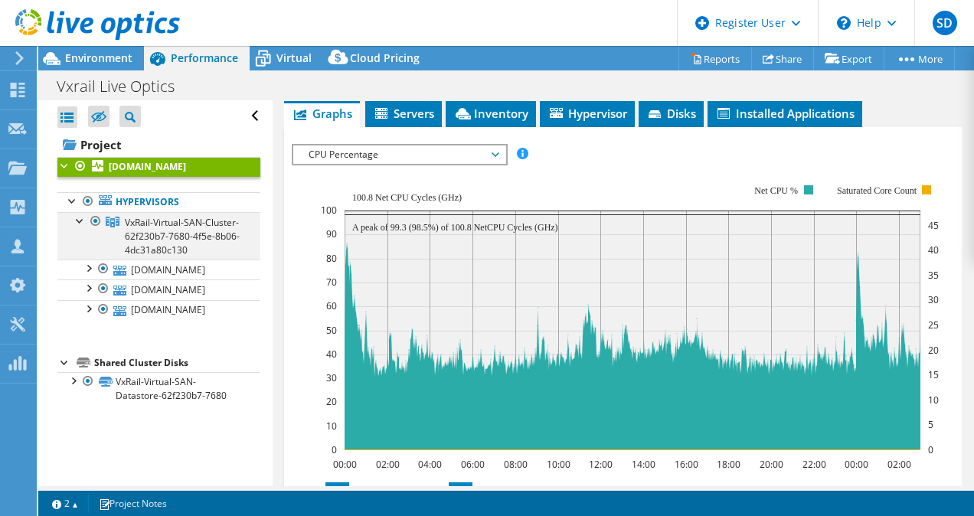
click at [77, 217] on div at bounding box center [80, 219] width 15 height 15
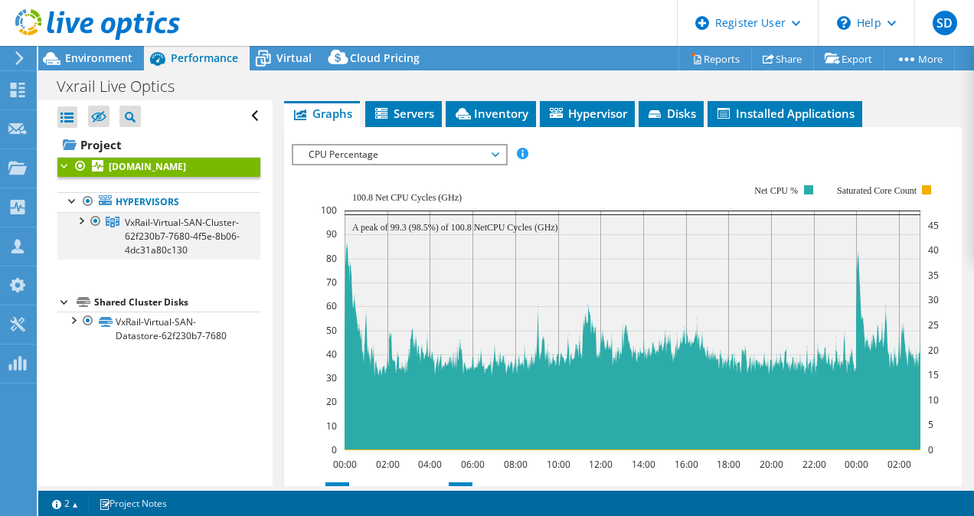
click at [77, 217] on div at bounding box center [80, 219] width 15 height 15
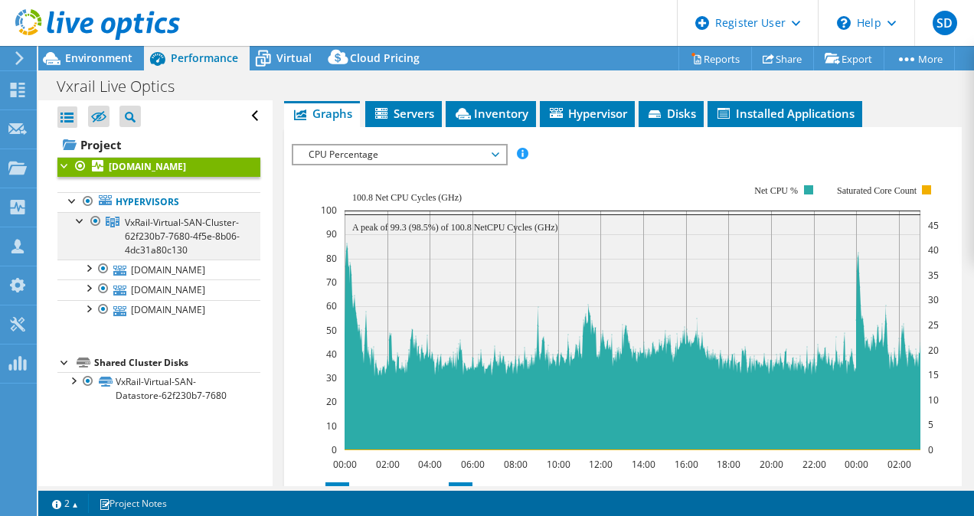
click at [77, 217] on div at bounding box center [80, 219] width 15 height 15
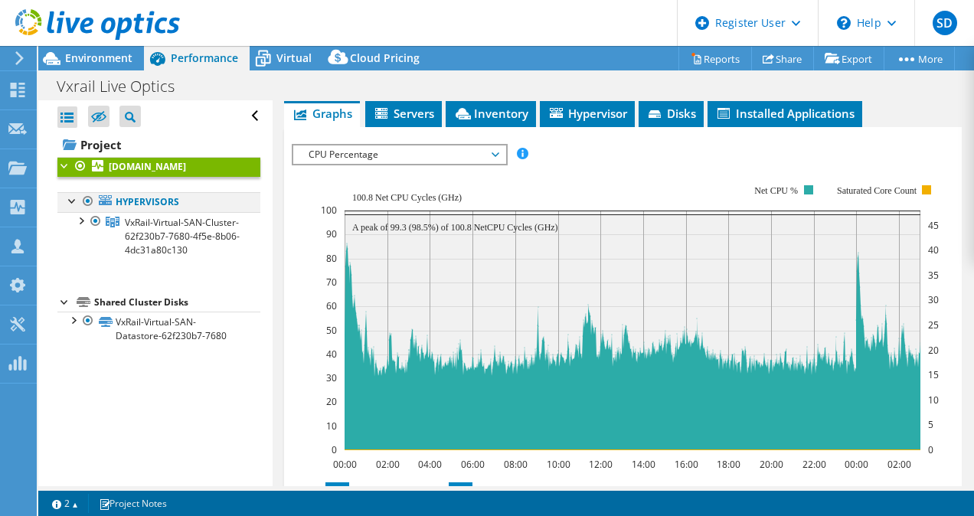
click at [70, 201] on div at bounding box center [72, 199] width 15 height 15
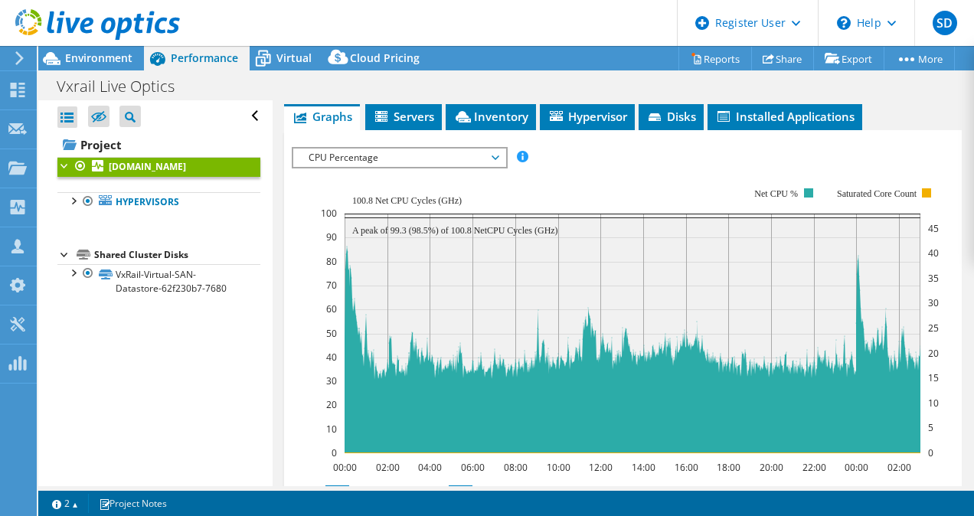
scroll to position [349, 0]
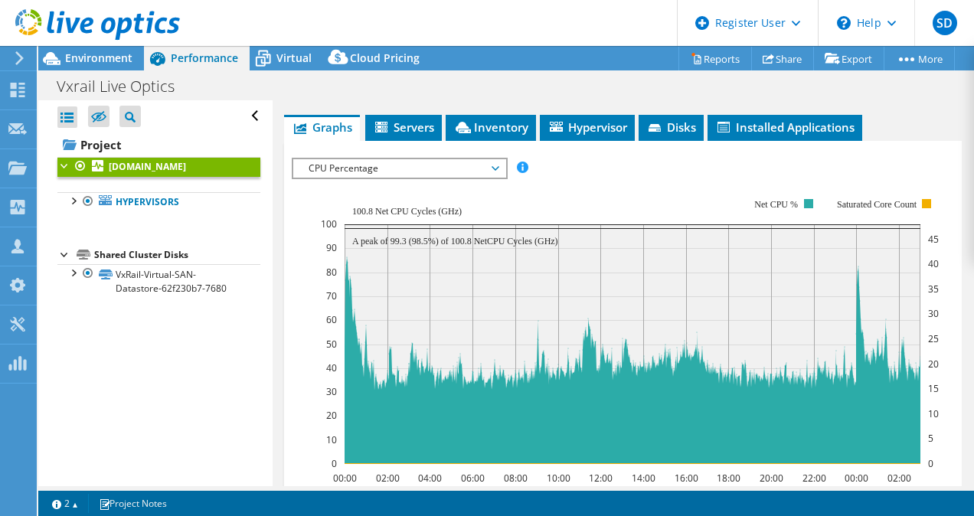
click at [358, 164] on span "CPU Percentage" at bounding box center [399, 168] width 197 height 18
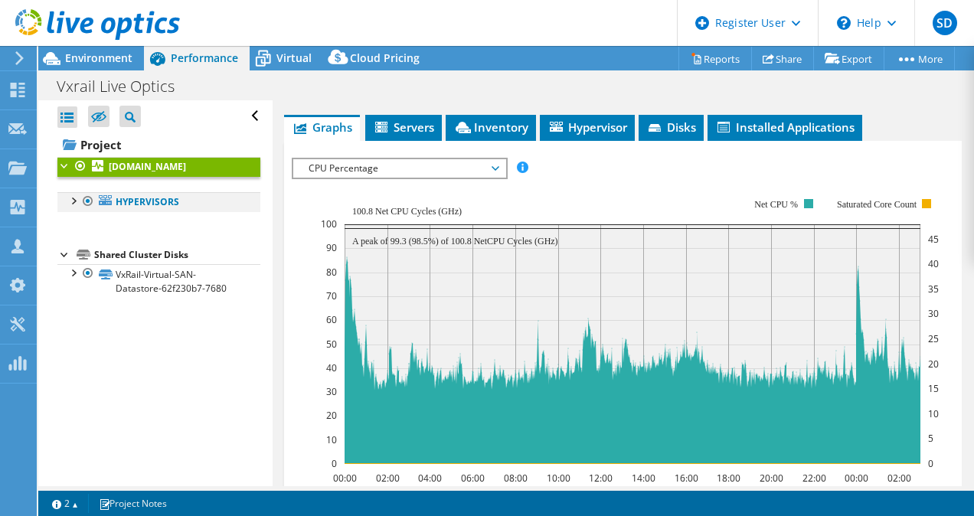
click at [73, 198] on div at bounding box center [72, 199] width 15 height 15
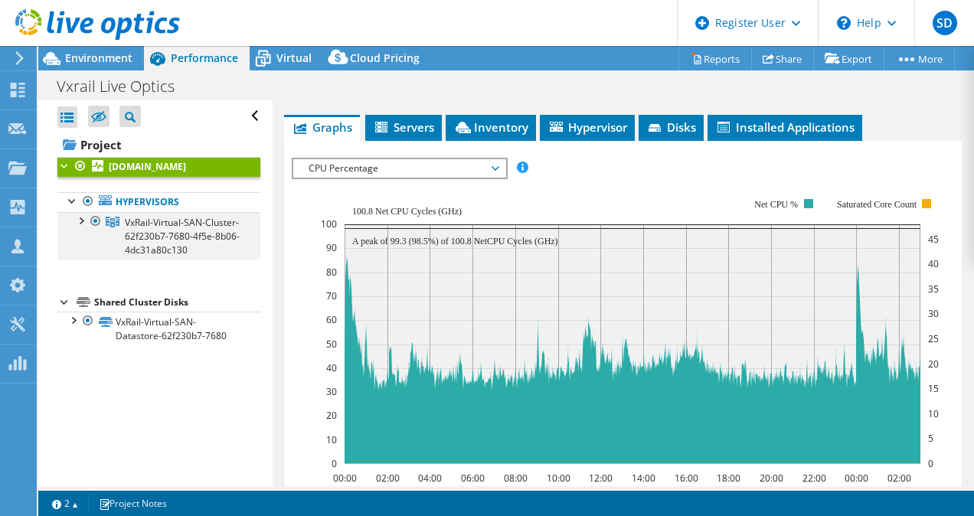
click at [80, 224] on div at bounding box center [80, 219] width 15 height 15
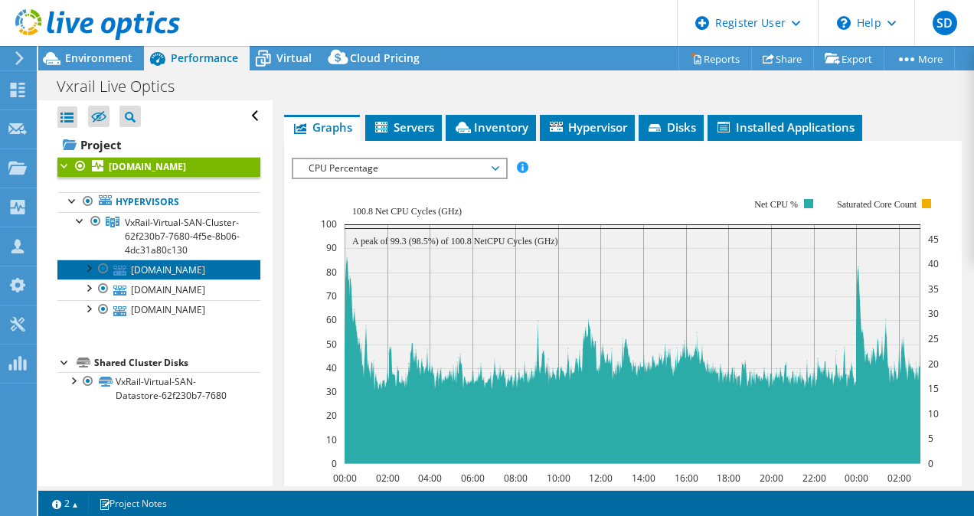
click at [132, 277] on link "[DOMAIN_NAME]" at bounding box center [158, 270] width 203 height 20
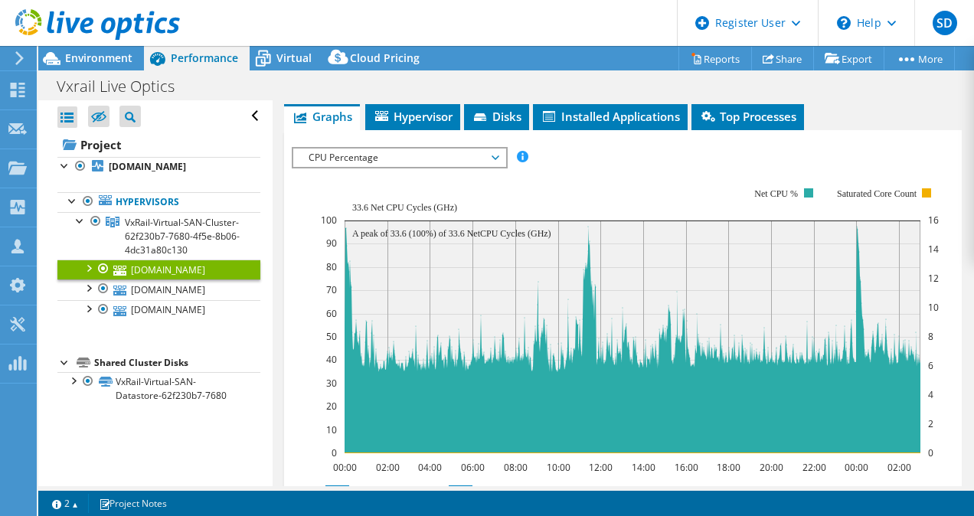
scroll to position [295, 0]
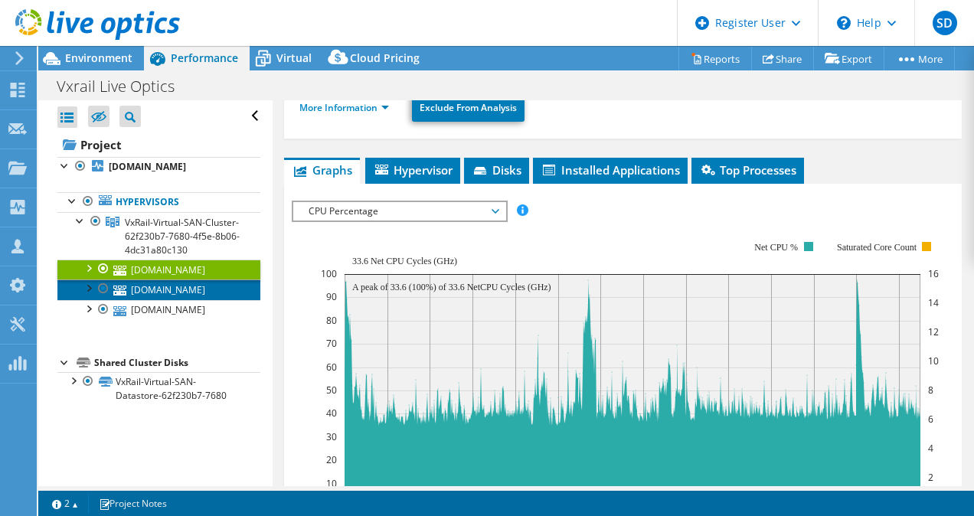
click at [202, 299] on link "[DOMAIN_NAME]" at bounding box center [158, 289] width 203 height 20
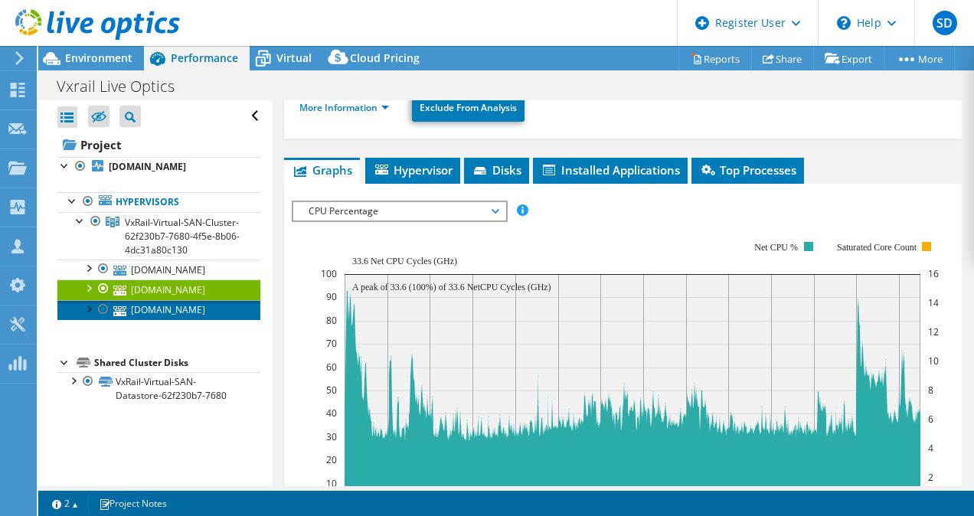
click at [173, 320] on link "[DOMAIN_NAME]" at bounding box center [158, 310] width 203 height 20
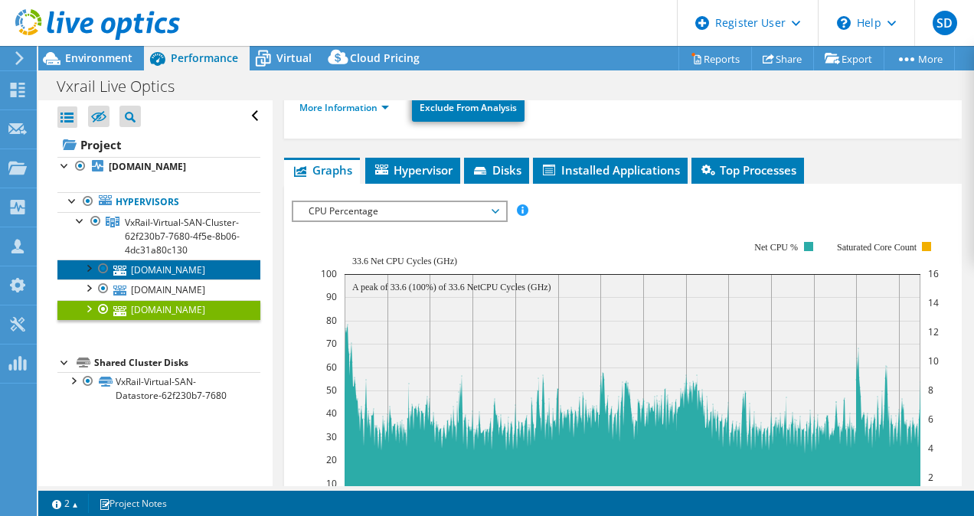
click at [176, 278] on link "[DOMAIN_NAME]" at bounding box center [158, 270] width 203 height 20
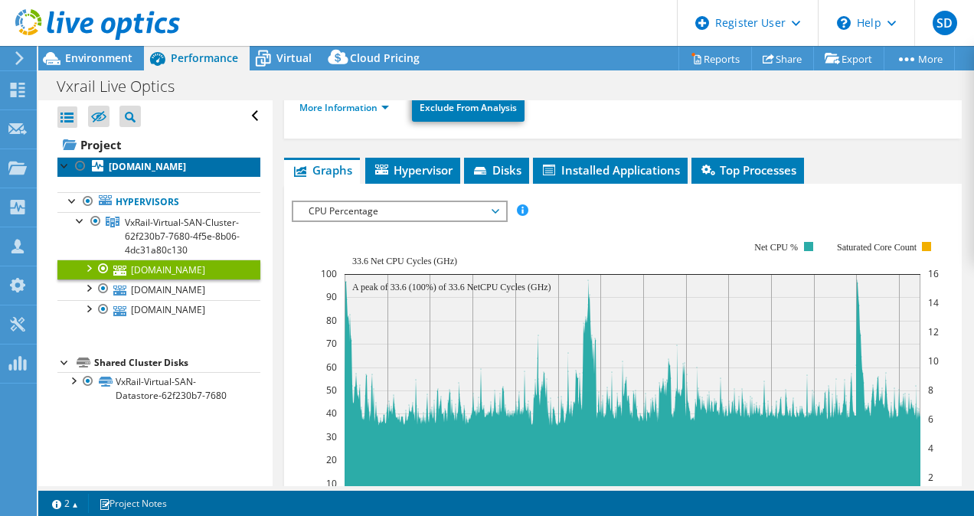
click at [217, 165] on link "[DOMAIN_NAME]" at bounding box center [158, 167] width 203 height 20
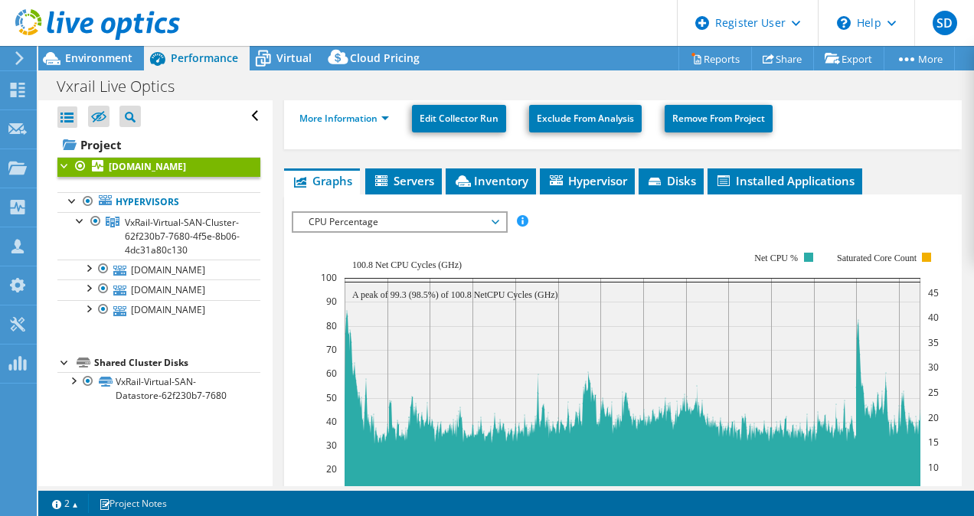
scroll to position [349, 0]
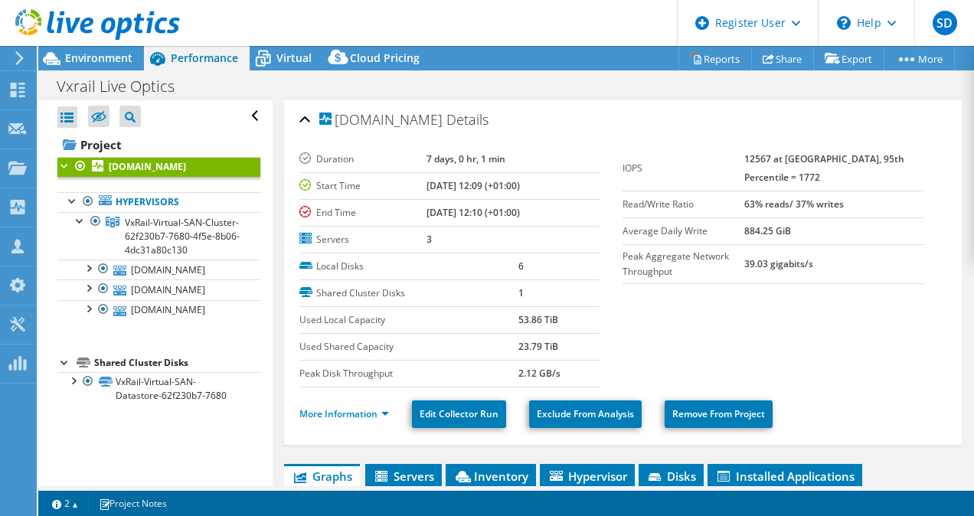
select select "USD"
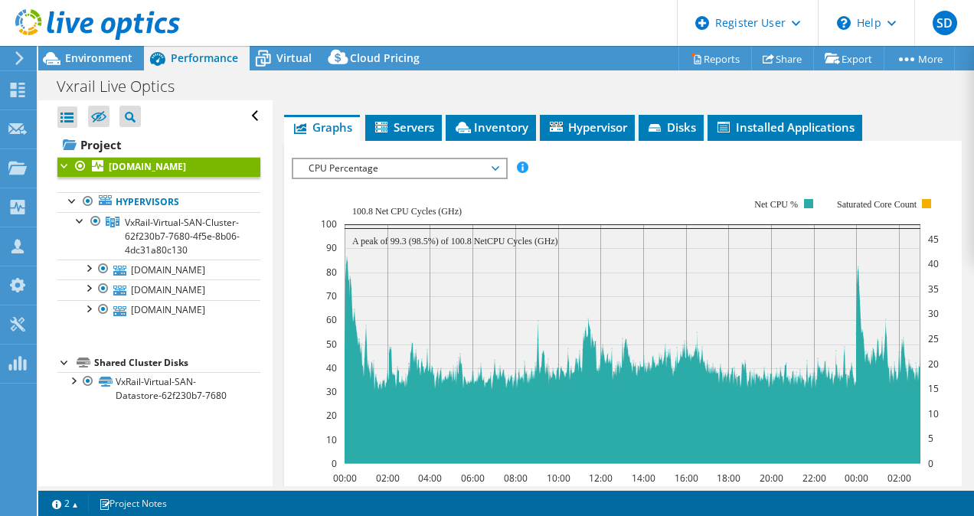
click at [343, 159] on span "CPU Percentage" at bounding box center [399, 168] width 197 height 18
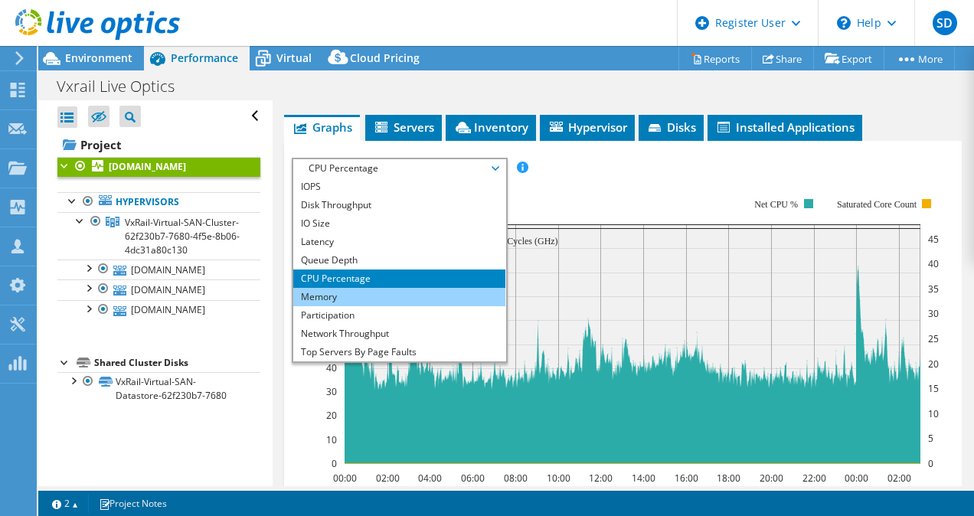
click at [330, 288] on li "Memory" at bounding box center [399, 297] width 212 height 18
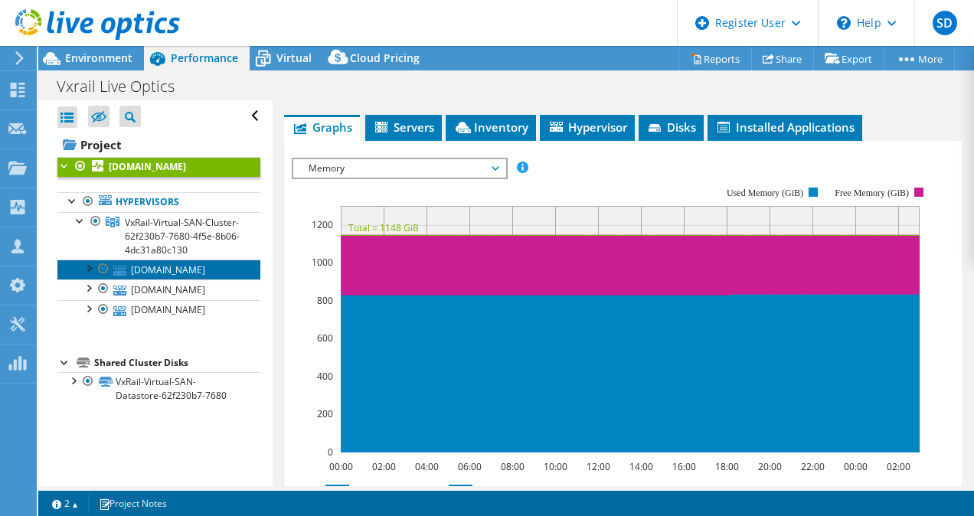
click at [199, 279] on link "[DOMAIN_NAME]" at bounding box center [158, 270] width 203 height 20
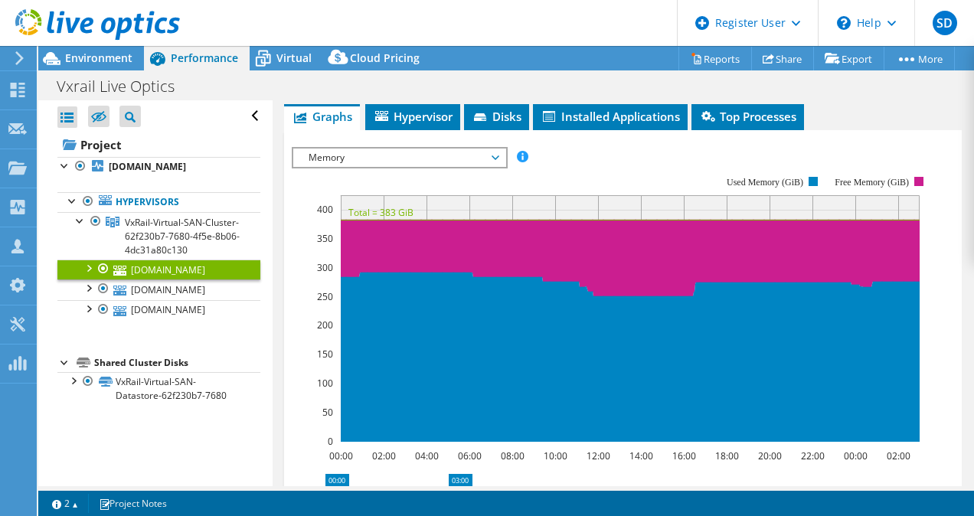
scroll to position [295, 0]
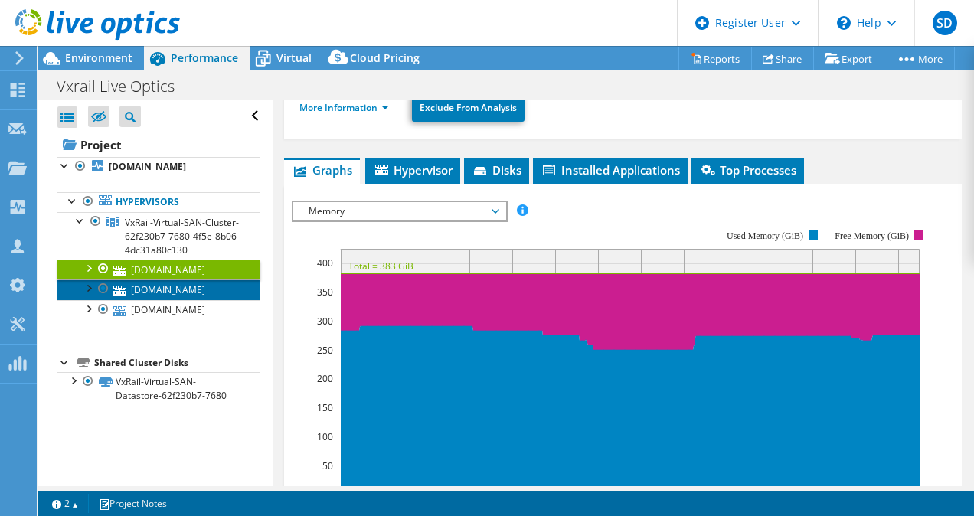
click at [200, 299] on link "[DOMAIN_NAME]" at bounding box center [158, 289] width 203 height 20
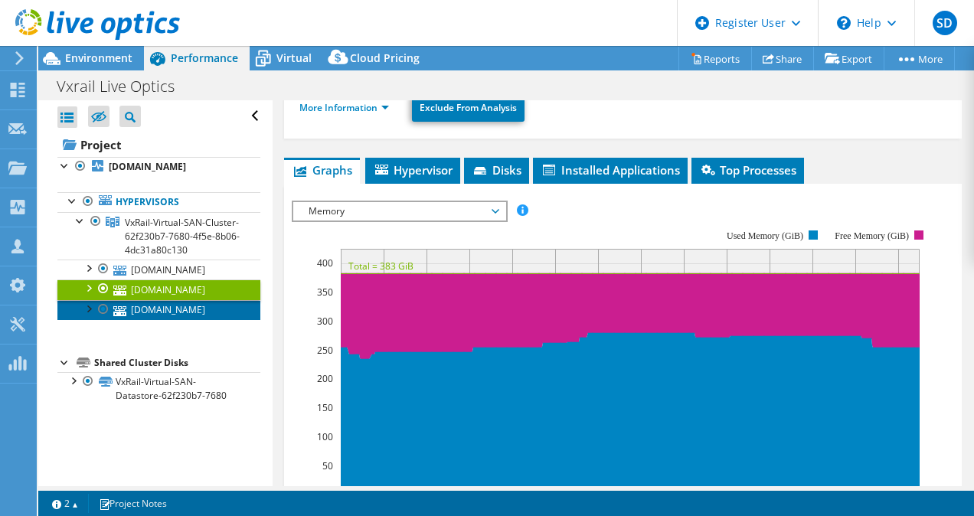
click at [187, 320] on link "[DOMAIN_NAME]" at bounding box center [158, 310] width 203 height 20
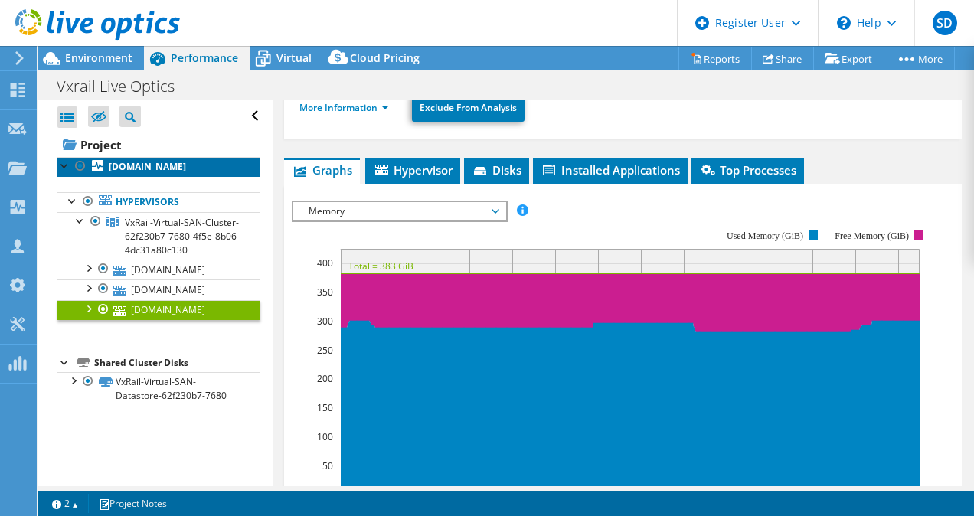
click at [163, 169] on b "[DOMAIN_NAME]" at bounding box center [147, 166] width 77 height 13
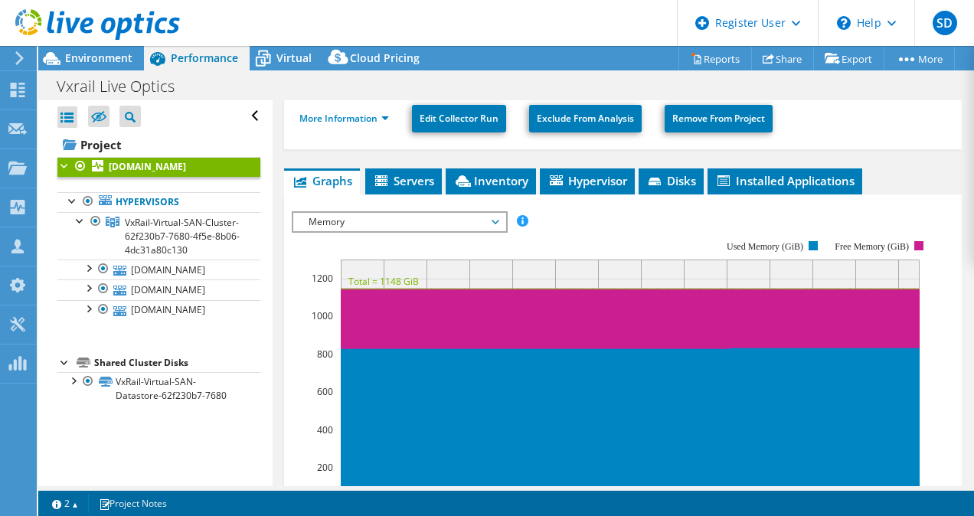
scroll to position [349, 0]
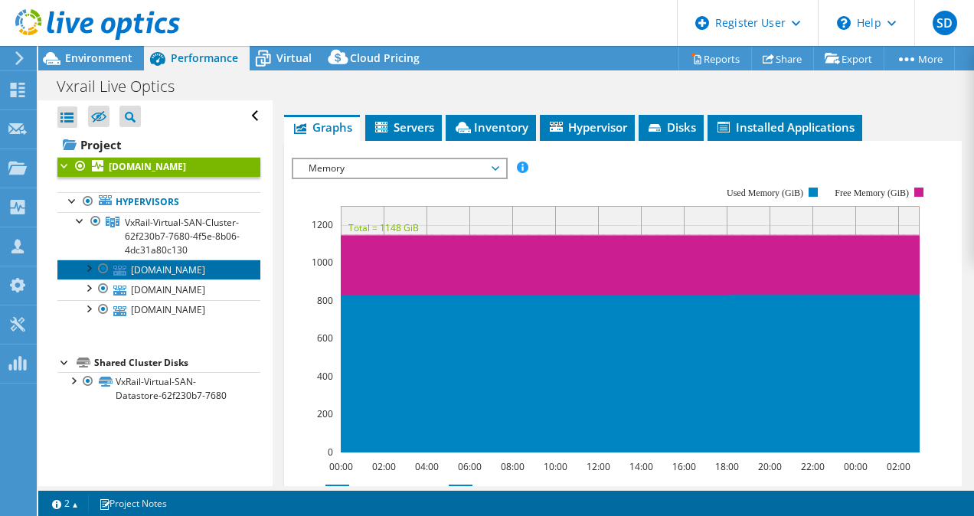
click at [212, 279] on link "[DOMAIN_NAME]" at bounding box center [158, 270] width 203 height 20
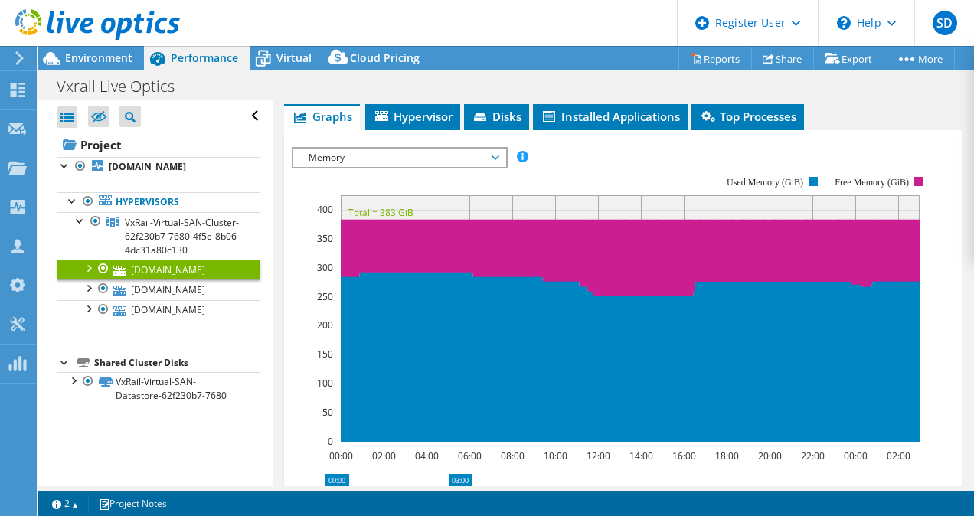
scroll to position [295, 0]
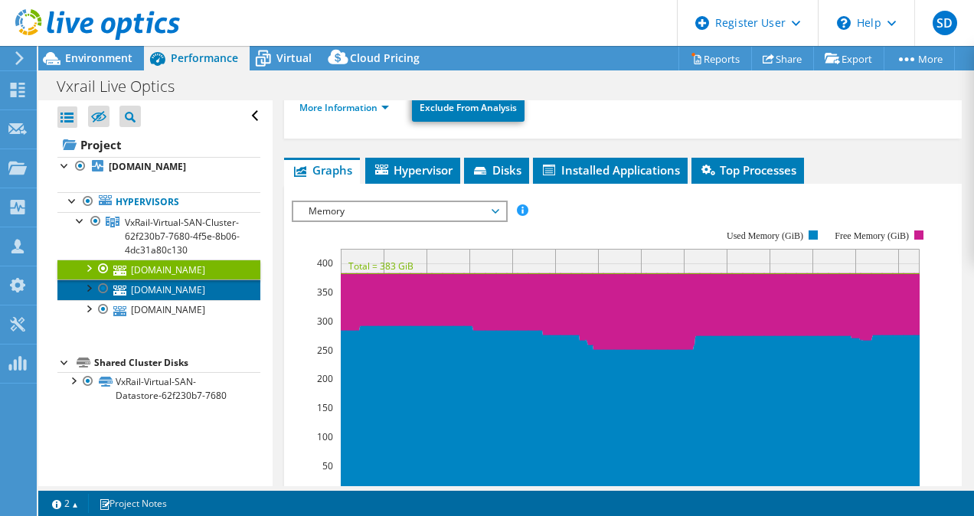
click at [204, 299] on link "[DOMAIN_NAME]" at bounding box center [158, 289] width 203 height 20
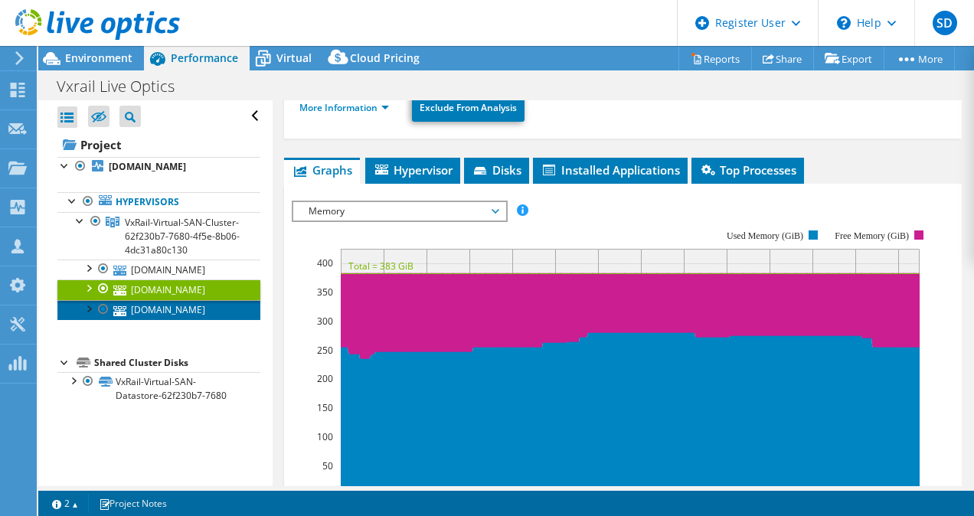
click at [198, 320] on link "[DOMAIN_NAME]" at bounding box center [158, 310] width 203 height 20
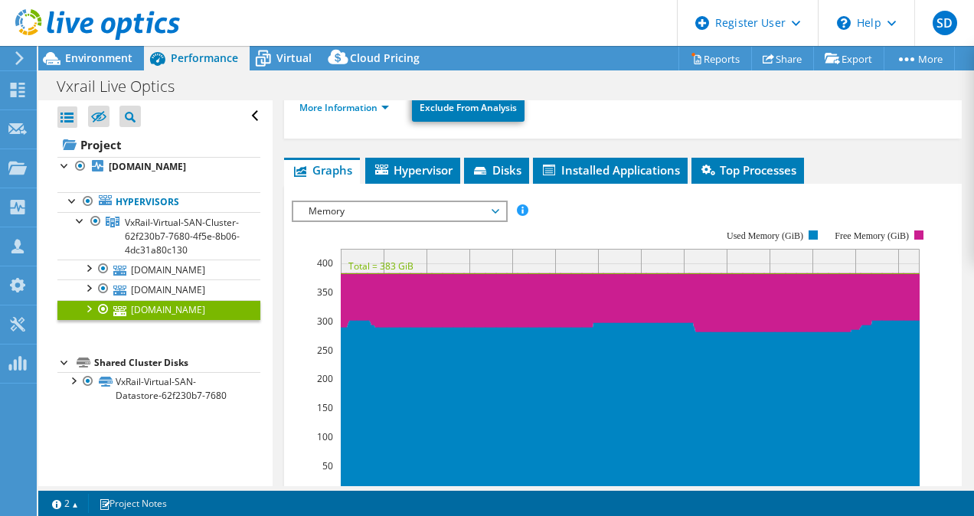
click at [376, 202] on span "Memory" at bounding box center [399, 211] width 197 height 18
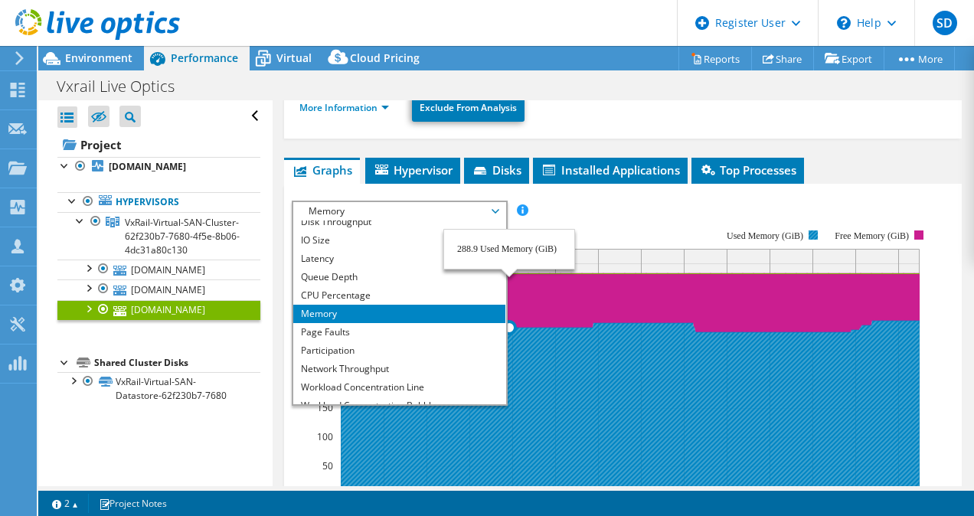
scroll to position [55, 0]
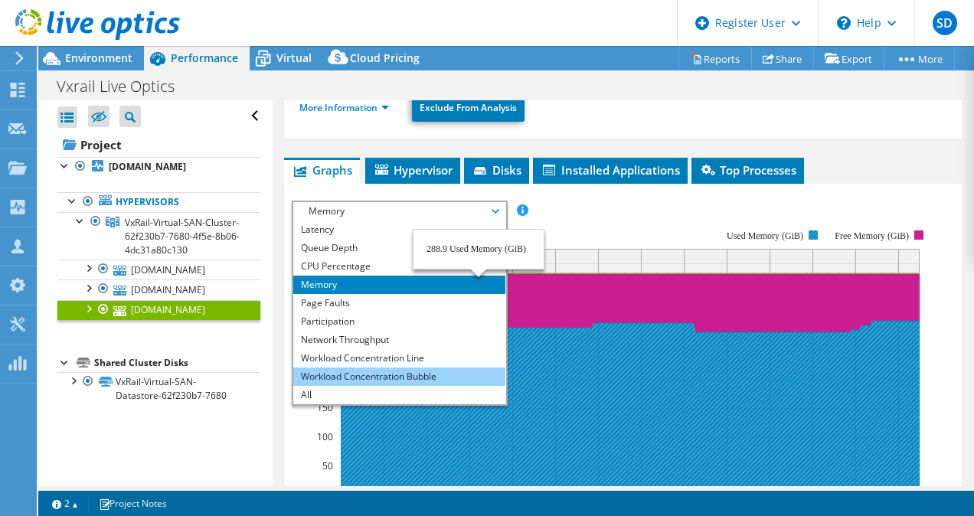
click at [408, 367] on li "Workload Concentration Bubble" at bounding box center [399, 376] width 212 height 18
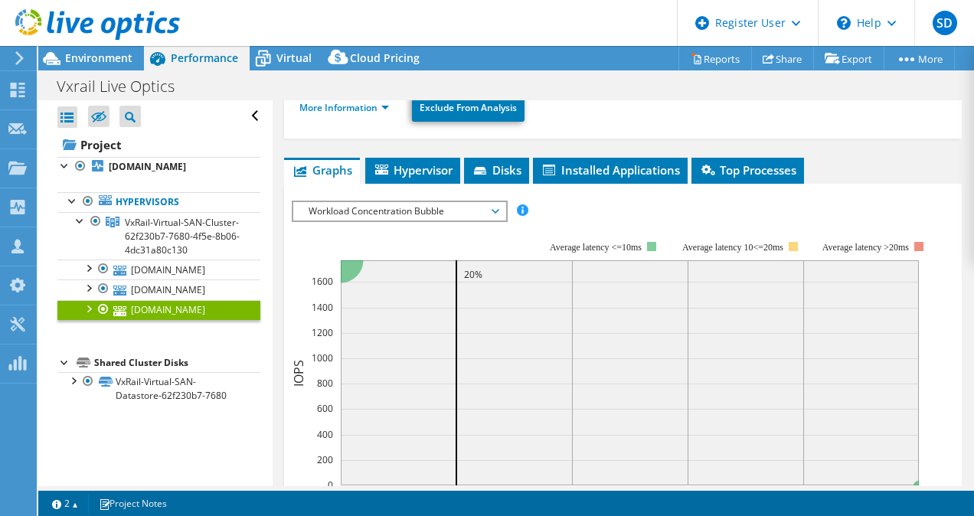
click at [586, 316] on rect at bounding box center [630, 372] width 578 height 225
click at [207, 168] on link "[DOMAIN_NAME]" at bounding box center [158, 167] width 203 height 20
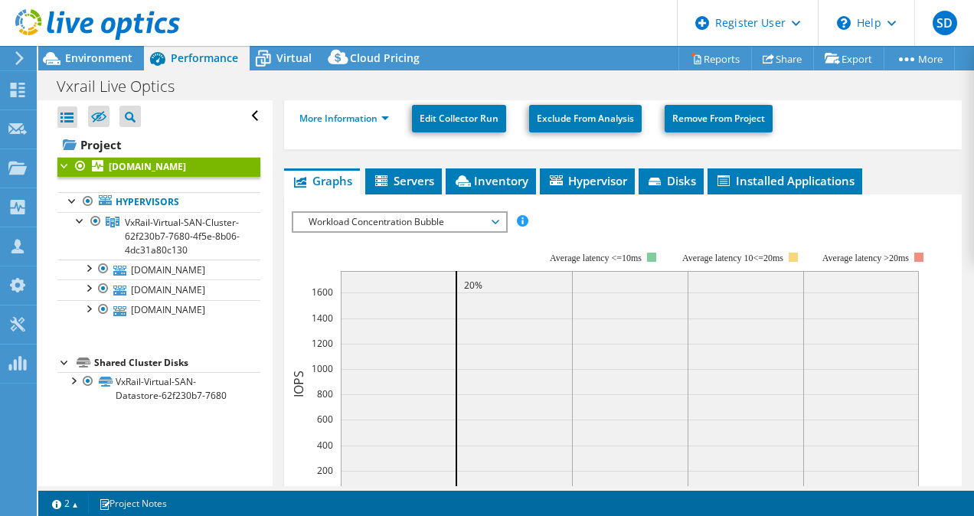
scroll to position [349, 0]
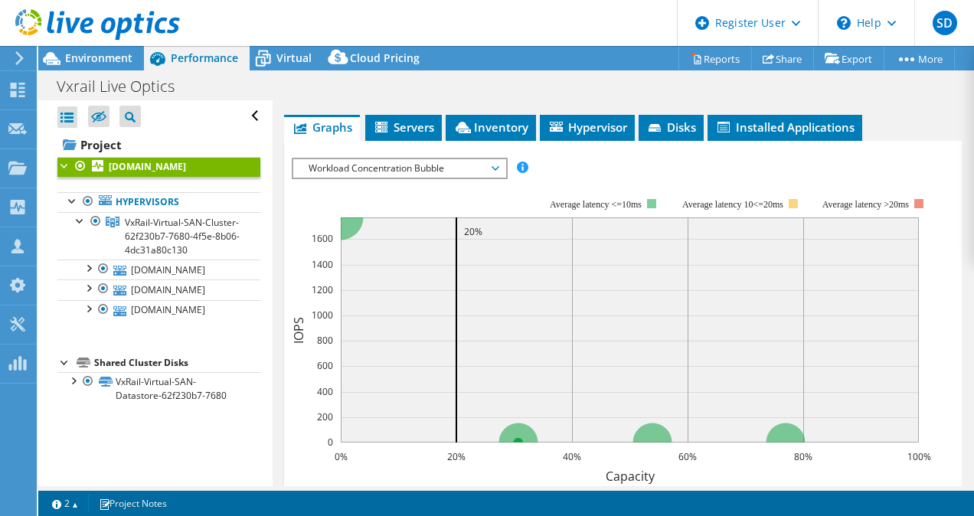
click at [624, 378] on rect at bounding box center [630, 329] width 578 height 225
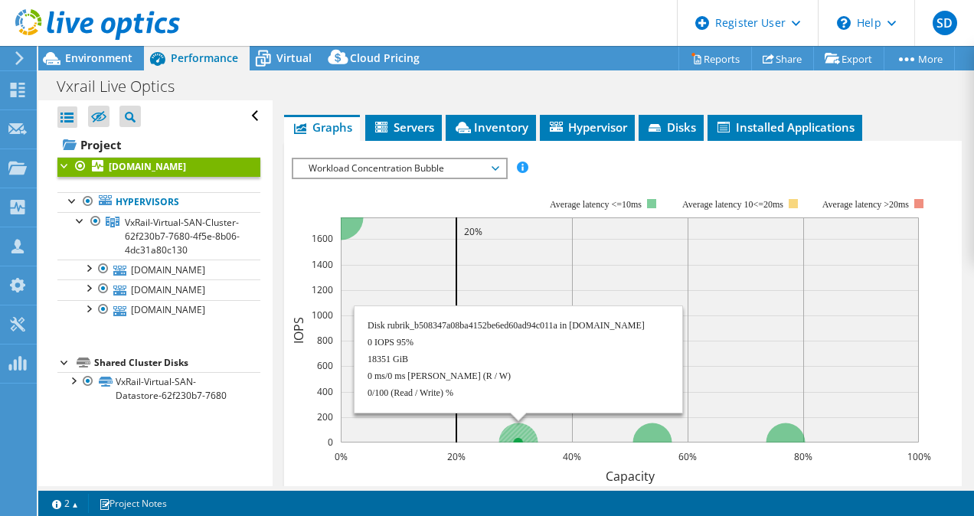
click at [550, 279] on rect at bounding box center [630, 329] width 578 height 225
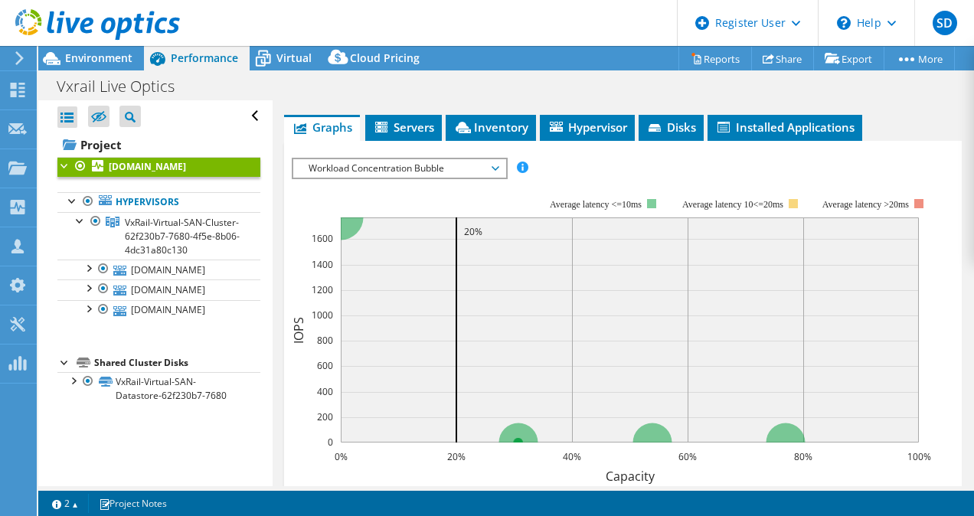
click at [659, 272] on rect at bounding box center [630, 329] width 578 height 225
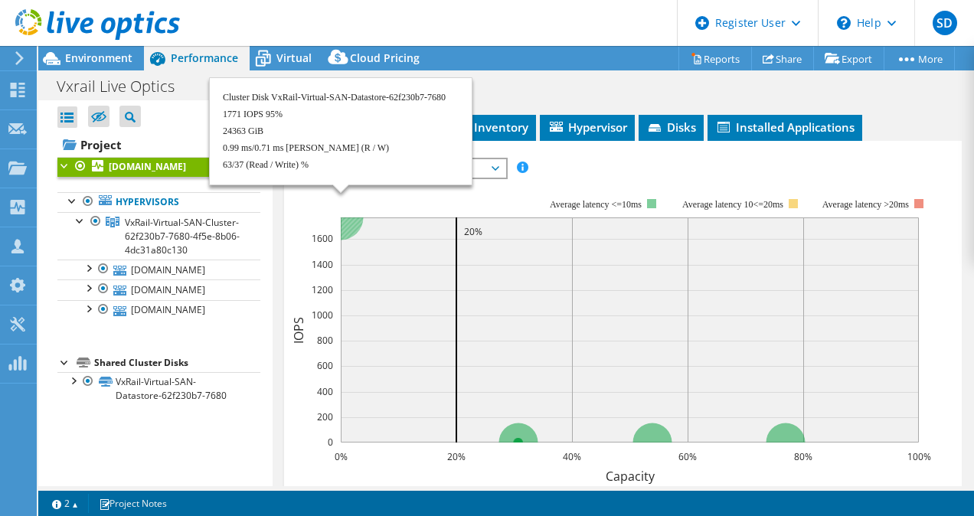
click at [350, 217] on circle at bounding box center [340, 216] width 45 height 45
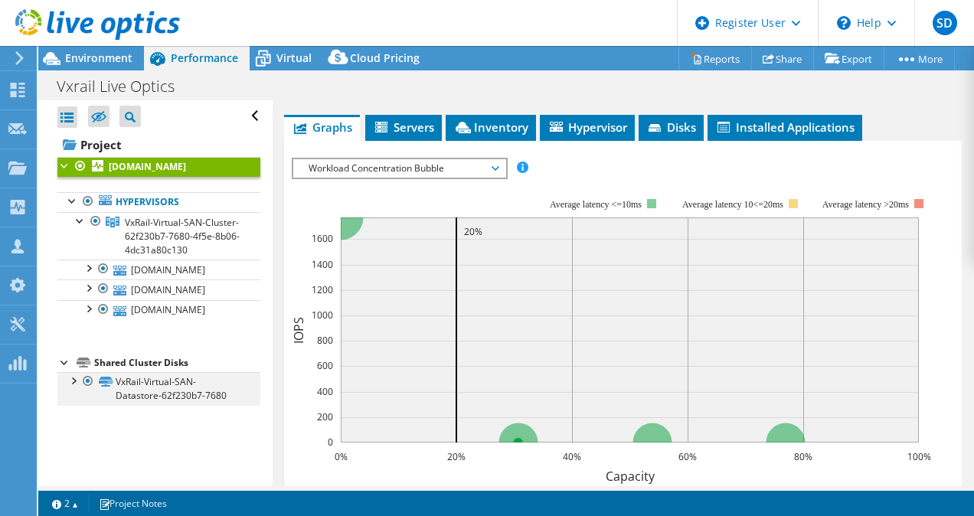
click at [73, 387] on div at bounding box center [72, 379] width 15 height 15
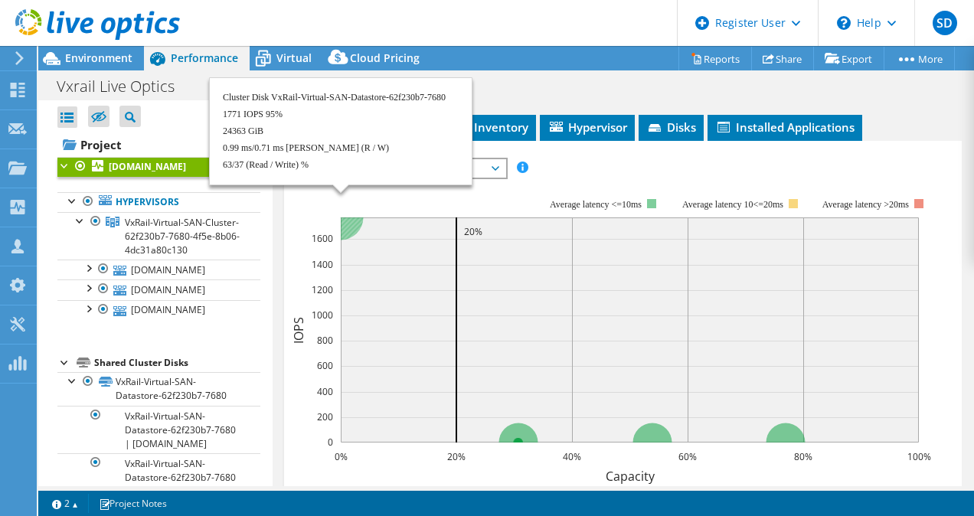
click at [348, 217] on circle at bounding box center [340, 216] width 45 height 45
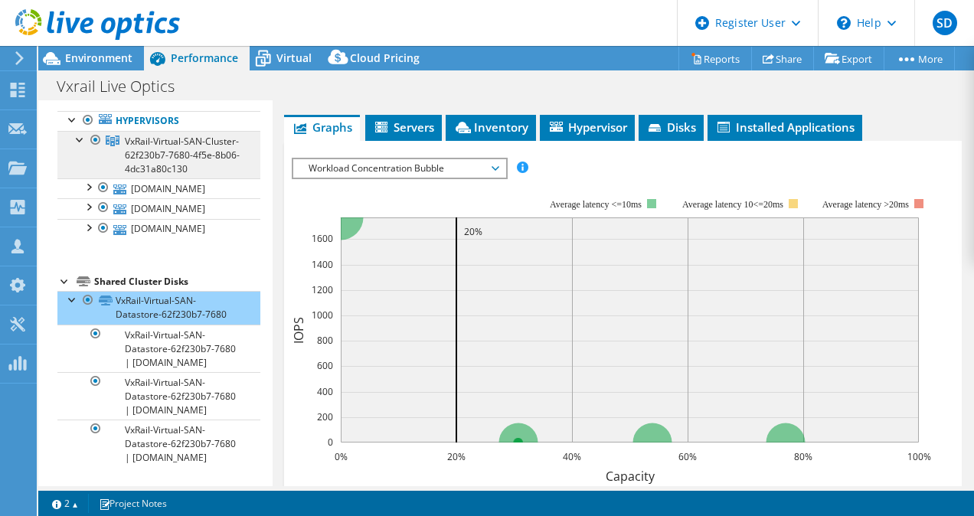
scroll to position [136, 0]
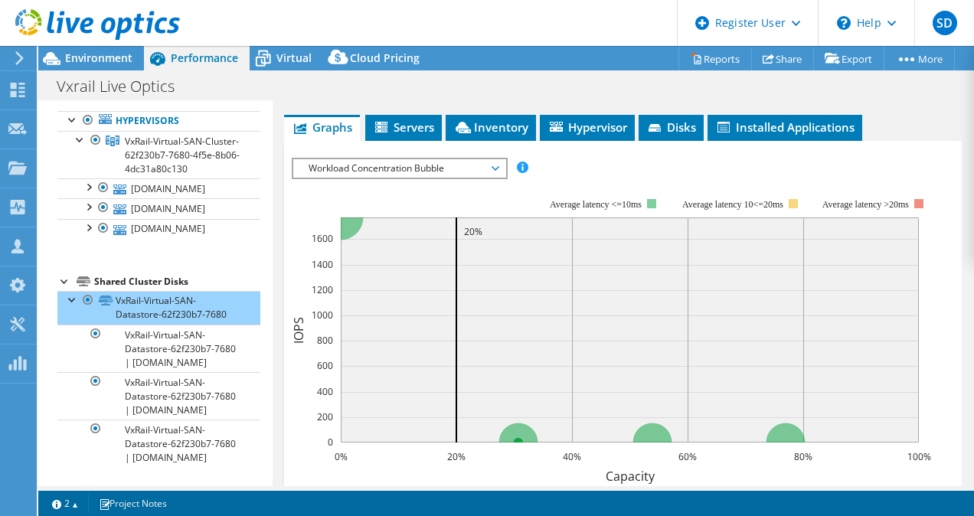
click at [420, 168] on span "Workload Concentration Bubble" at bounding box center [399, 168] width 197 height 18
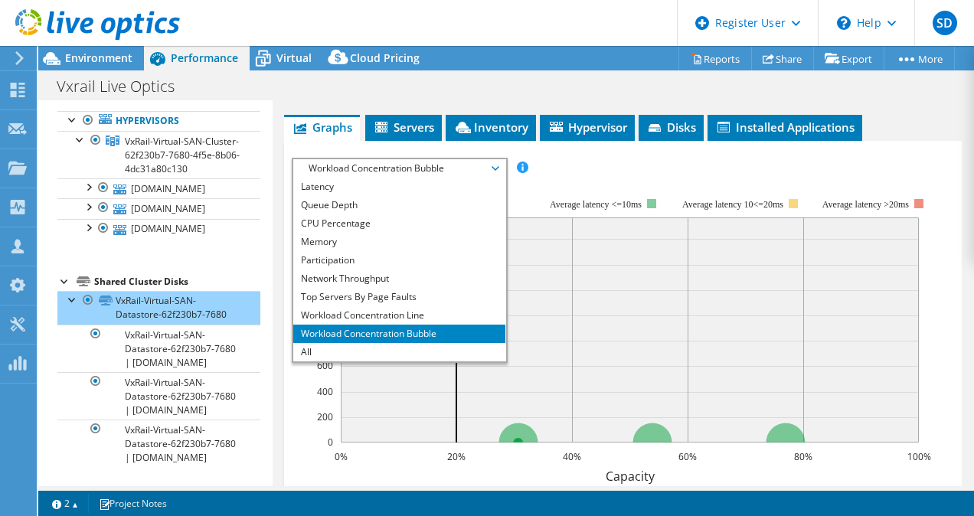
scroll to position [0, 0]
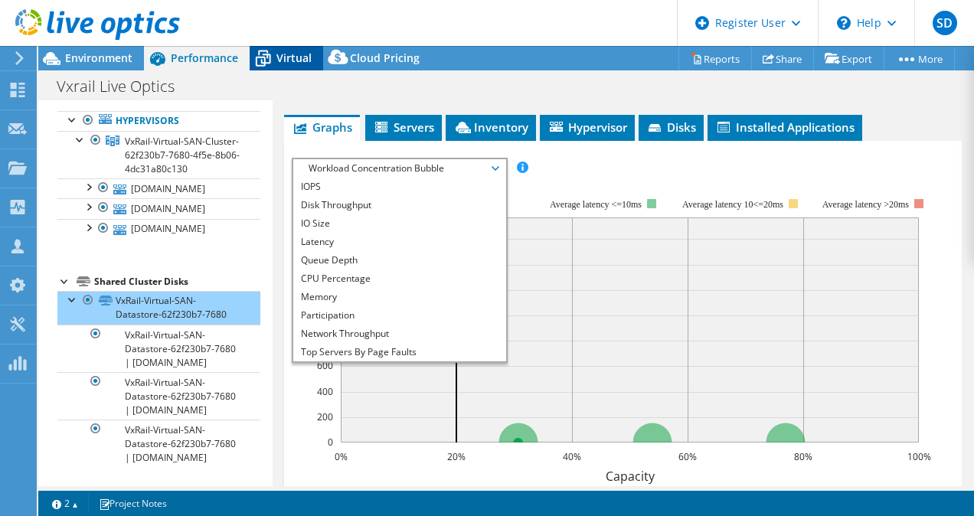
click at [302, 55] on span "Virtual" at bounding box center [293, 58] width 35 height 15
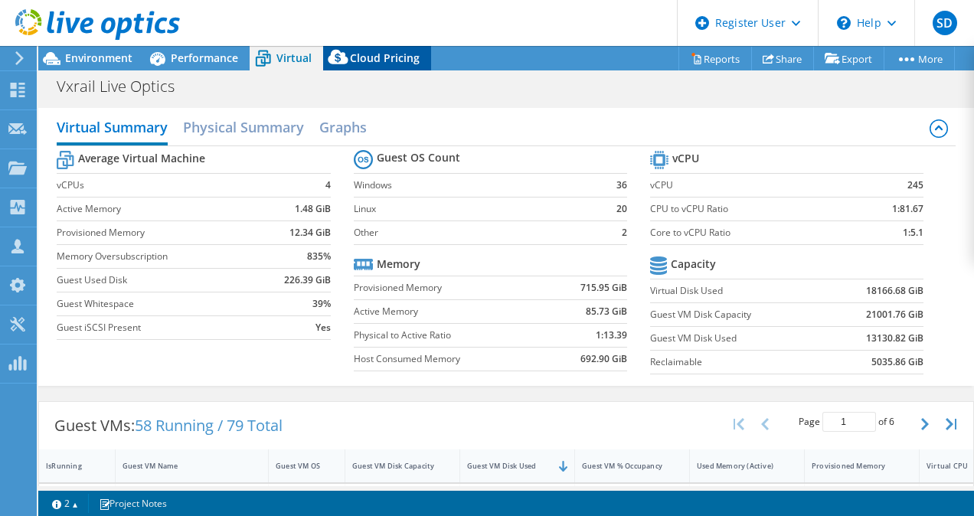
click at [325, 61] on icon at bounding box center [338, 60] width 31 height 31
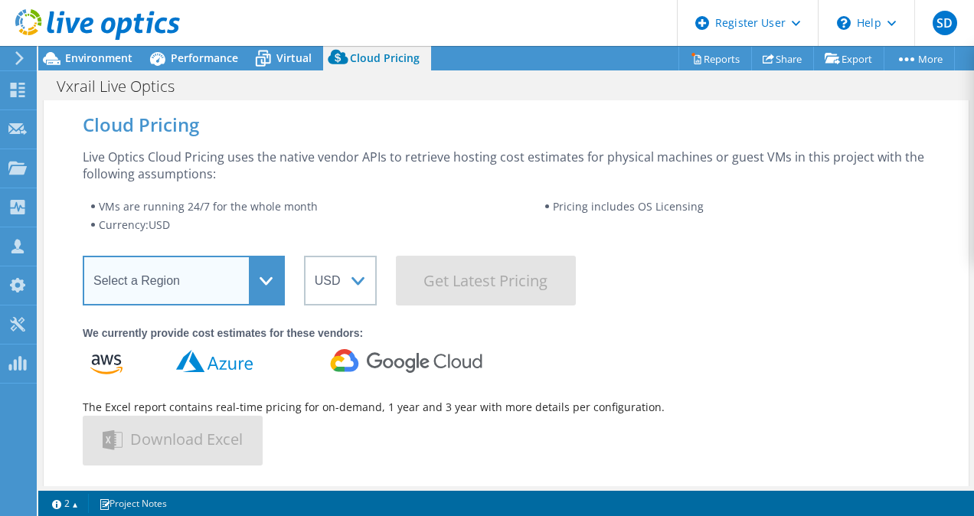
click at [179, 273] on select "Select a Region [GEOGRAPHIC_DATA] ([GEOGRAPHIC_DATA]) [GEOGRAPHIC_DATA] ([GEOGR…" at bounding box center [184, 281] width 202 height 50
select select "EULondon"
click at [83, 256] on select "Select a Region [GEOGRAPHIC_DATA] ([GEOGRAPHIC_DATA]) [GEOGRAPHIC_DATA] ([GEOGR…" at bounding box center [184, 281] width 202 height 50
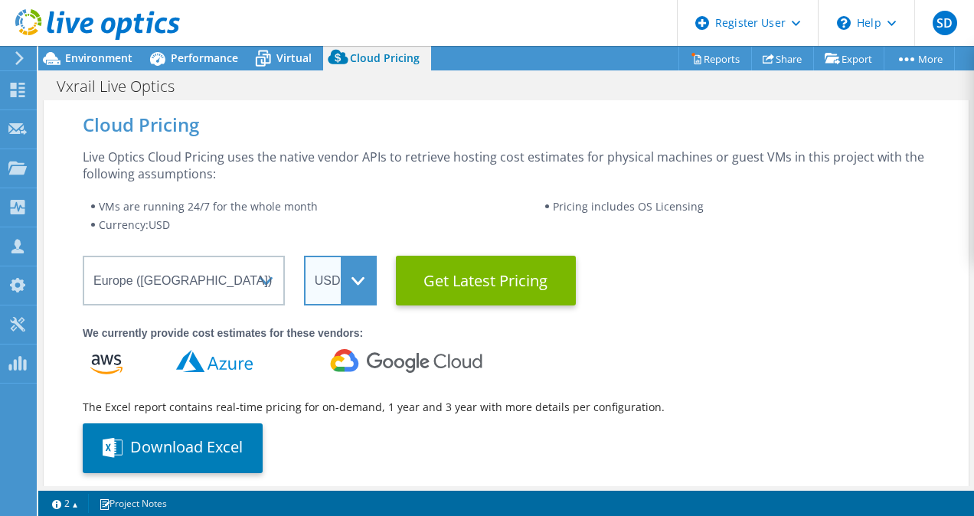
click at [322, 276] on select "ARS AUD BRL CAD CHF CLP CNY DKK EUR GBP HKD HUF INR JPY MXN MYR NOK NZD PEN SEK…" at bounding box center [340, 281] width 73 height 50
click at [346, 284] on select "ARS AUD BRL CAD CHF CLP CNY DKK EUR GBP HKD HUF INR JPY MXN MYR NOK NZD PEN SEK…" at bounding box center [340, 281] width 73 height 50
click at [304, 256] on select "ARS AUD BRL CAD CHF CLP CNY DKK EUR GBP HKD HUF INR JPY MXN MYR NOK NZD PEN SEK…" at bounding box center [340, 281] width 73 height 50
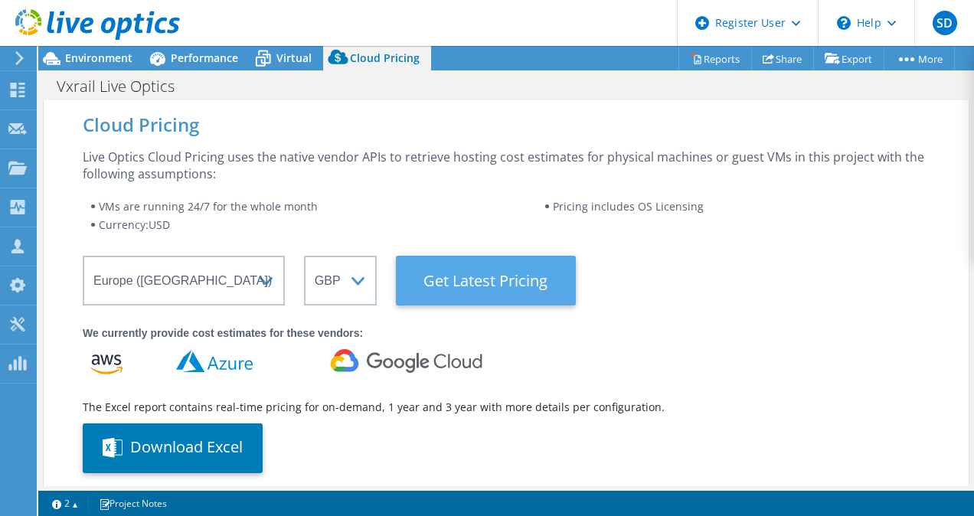
click at [508, 294] on Latest "Get Latest Pricing" at bounding box center [486, 281] width 180 height 50
select select "GBP"
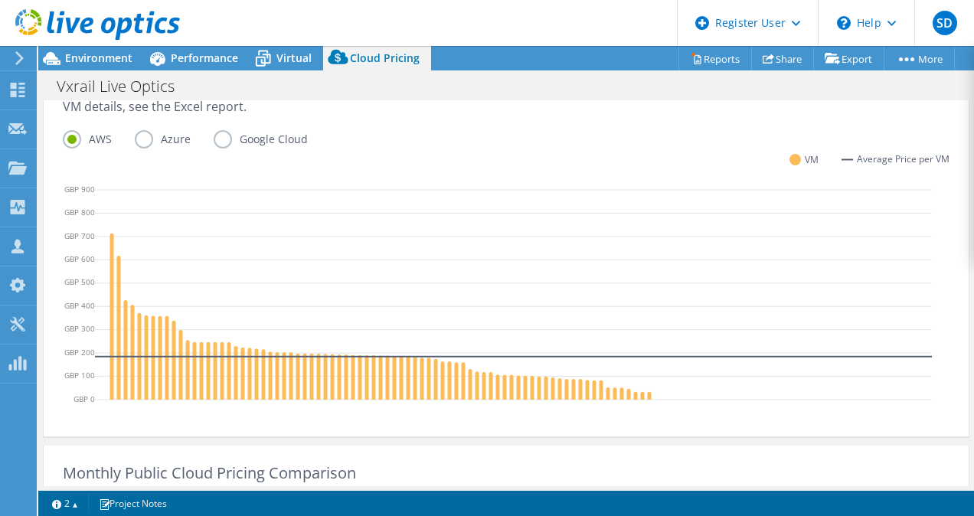
scroll to position [622, 0]
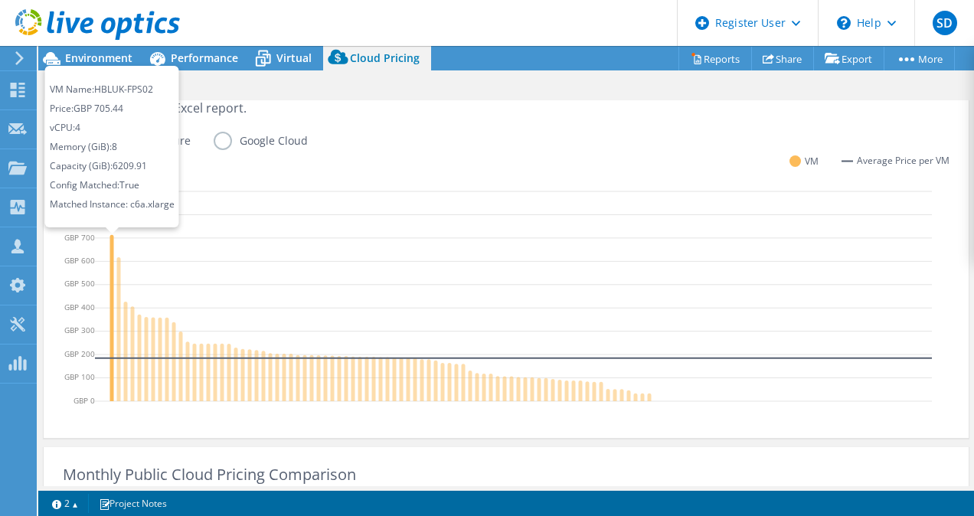
click at [110, 323] on icon at bounding box center [112, 318] width 4 height 166
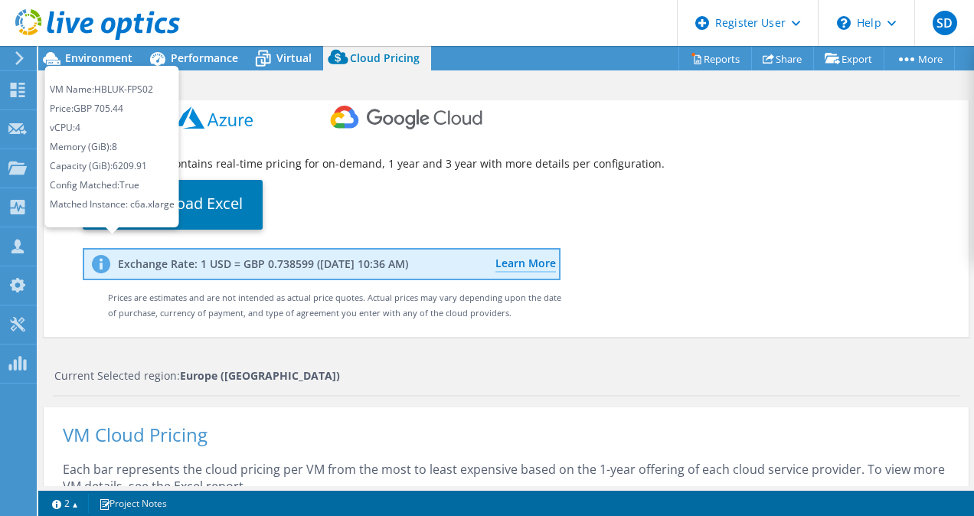
scroll to position [0, 0]
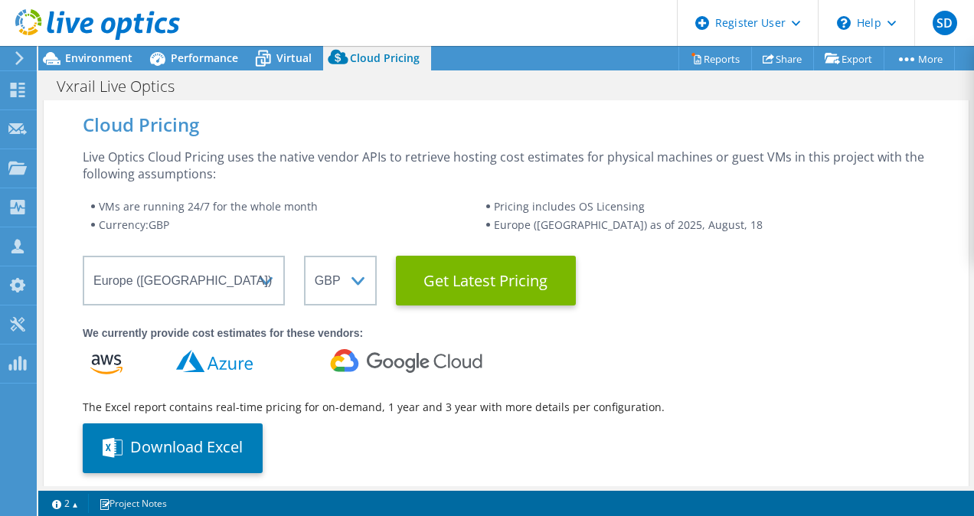
click at [325, 162] on div "Live Optics Cloud Pricing uses the native vendor APIs to retrieve hosting cost …" at bounding box center [506, 166] width 847 height 34
click at [108, 61] on span "Environment" at bounding box center [98, 58] width 67 height 15
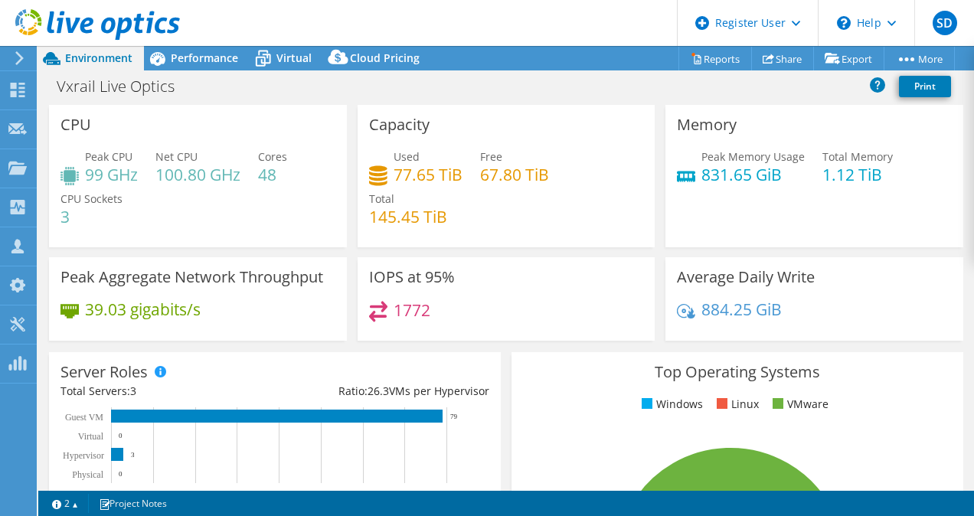
click at [495, 127] on div "Capacity Used 77.65 TiB Free 67.80 TiB Total 145.45 TiB" at bounding box center [507, 176] width 298 height 142
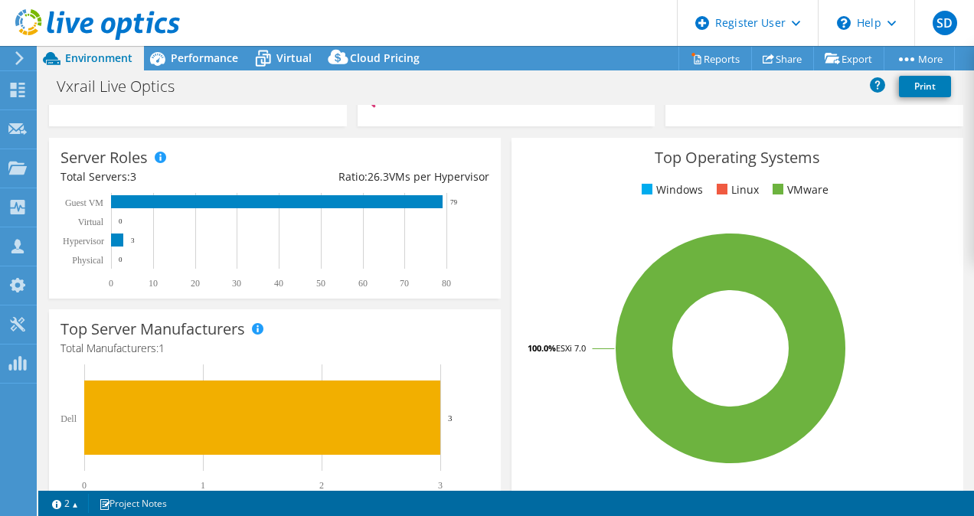
scroll to position [245, 0]
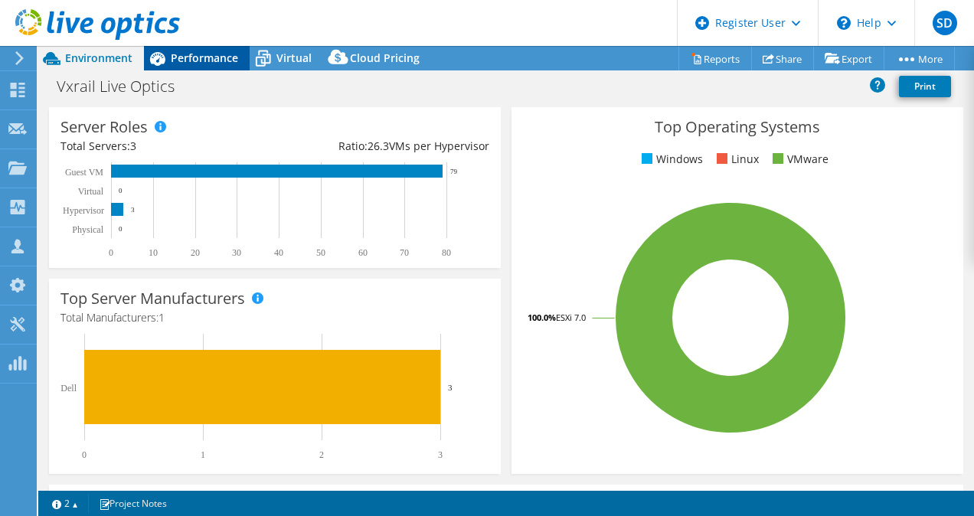
click at [190, 54] on span "Performance" at bounding box center [204, 58] width 67 height 15
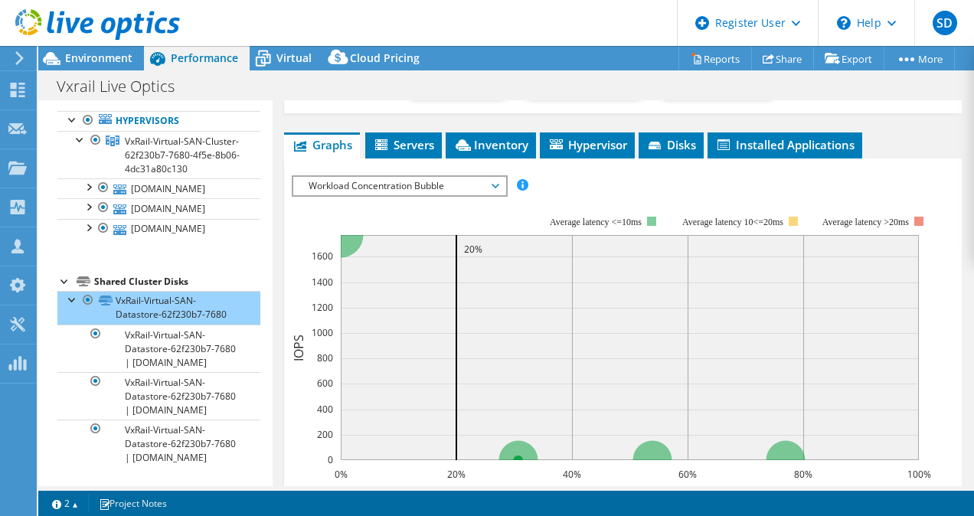
scroll to position [337, 0]
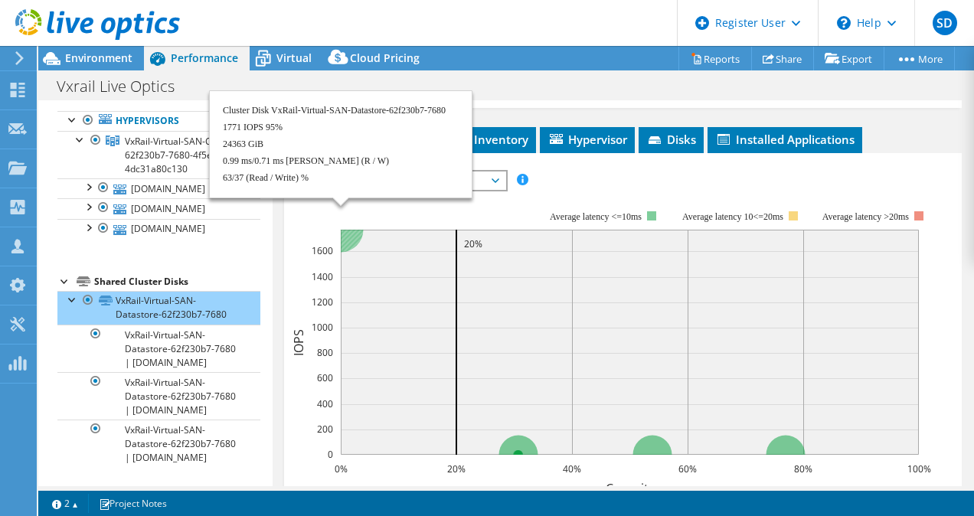
click at [354, 239] on circle at bounding box center [340, 229] width 45 height 45
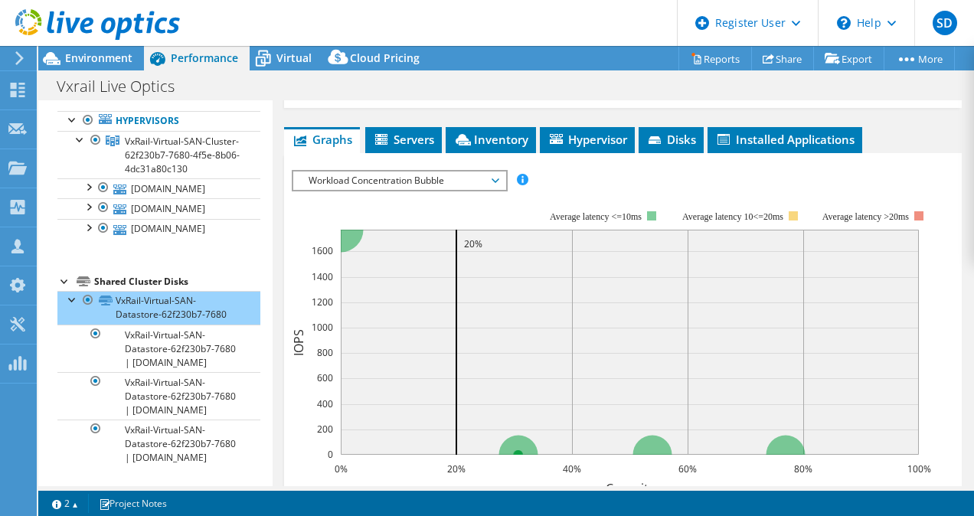
click at [336, 238] on rect at bounding box center [611, 344] width 639 height 306
click at [351, 252] on rect at bounding box center [630, 342] width 578 height 225
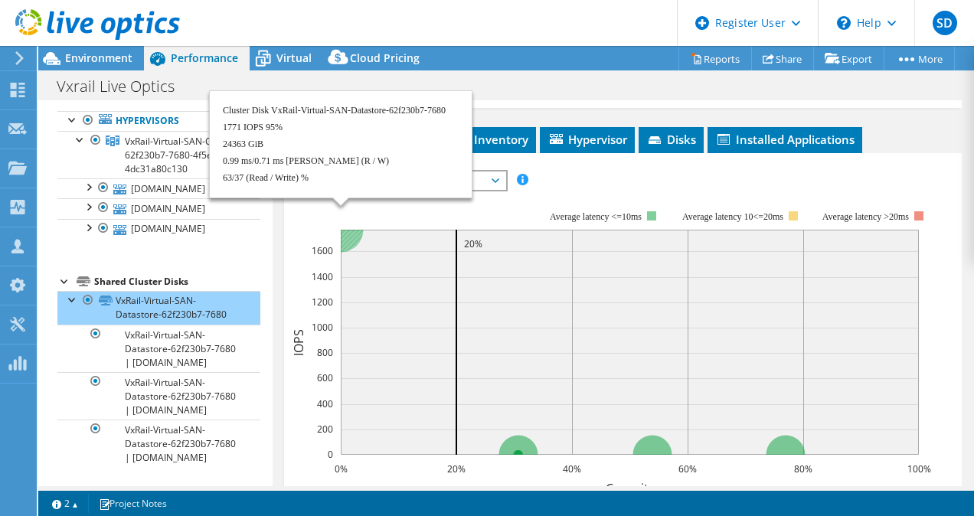
click at [351, 240] on circle at bounding box center [340, 229] width 45 height 45
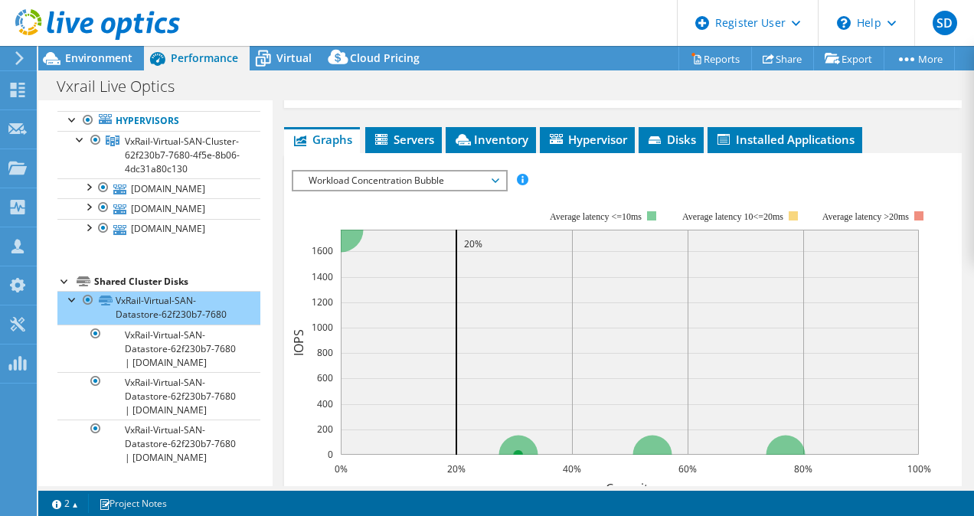
click at [346, 177] on span "Workload Concentration Bubble" at bounding box center [399, 180] width 197 height 18
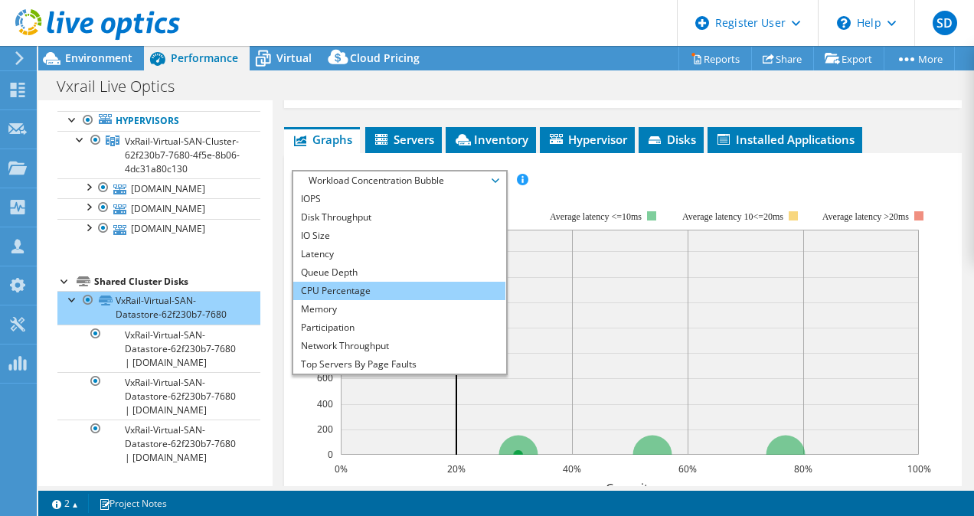
click at [404, 286] on li "CPU Percentage" at bounding box center [399, 291] width 212 height 18
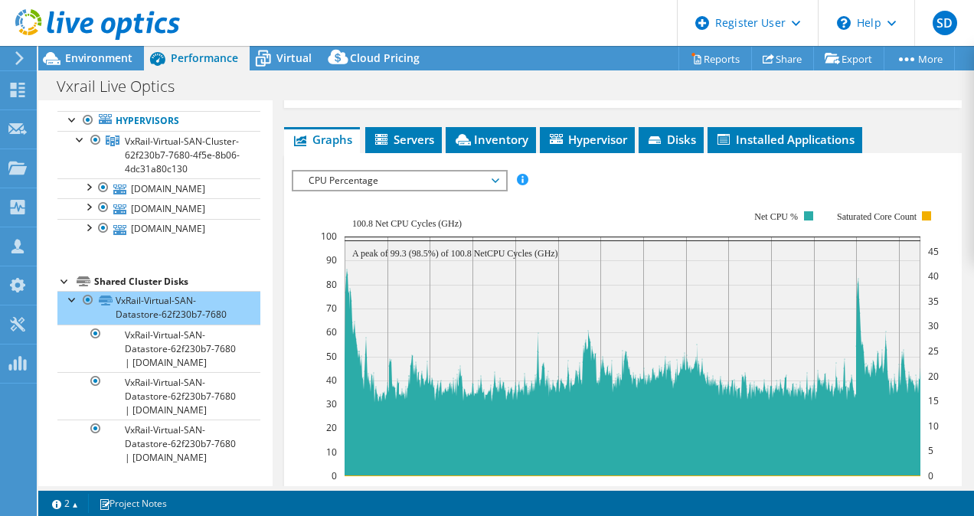
click at [387, 181] on span "CPU Percentage" at bounding box center [399, 180] width 197 height 18
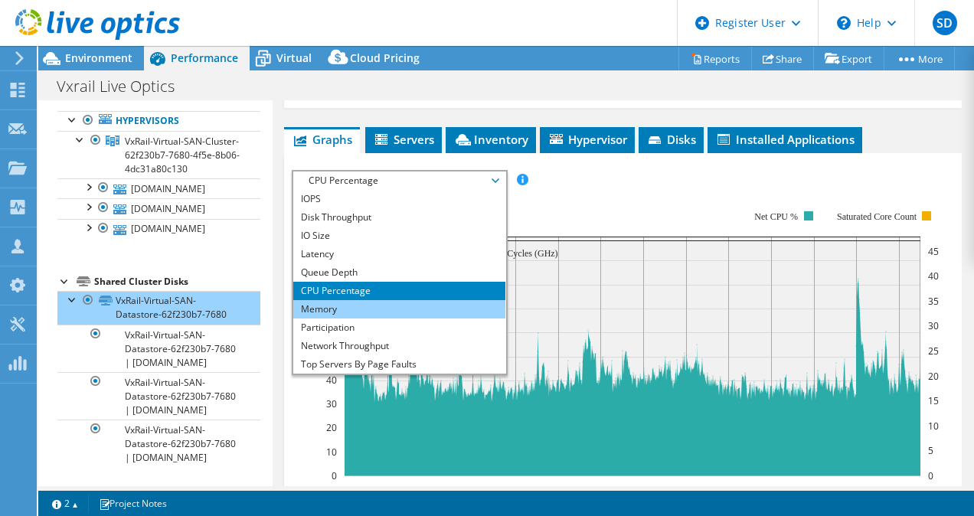
click at [393, 301] on li "Memory" at bounding box center [399, 309] width 212 height 18
